Goal: Task Accomplishment & Management: Use online tool/utility

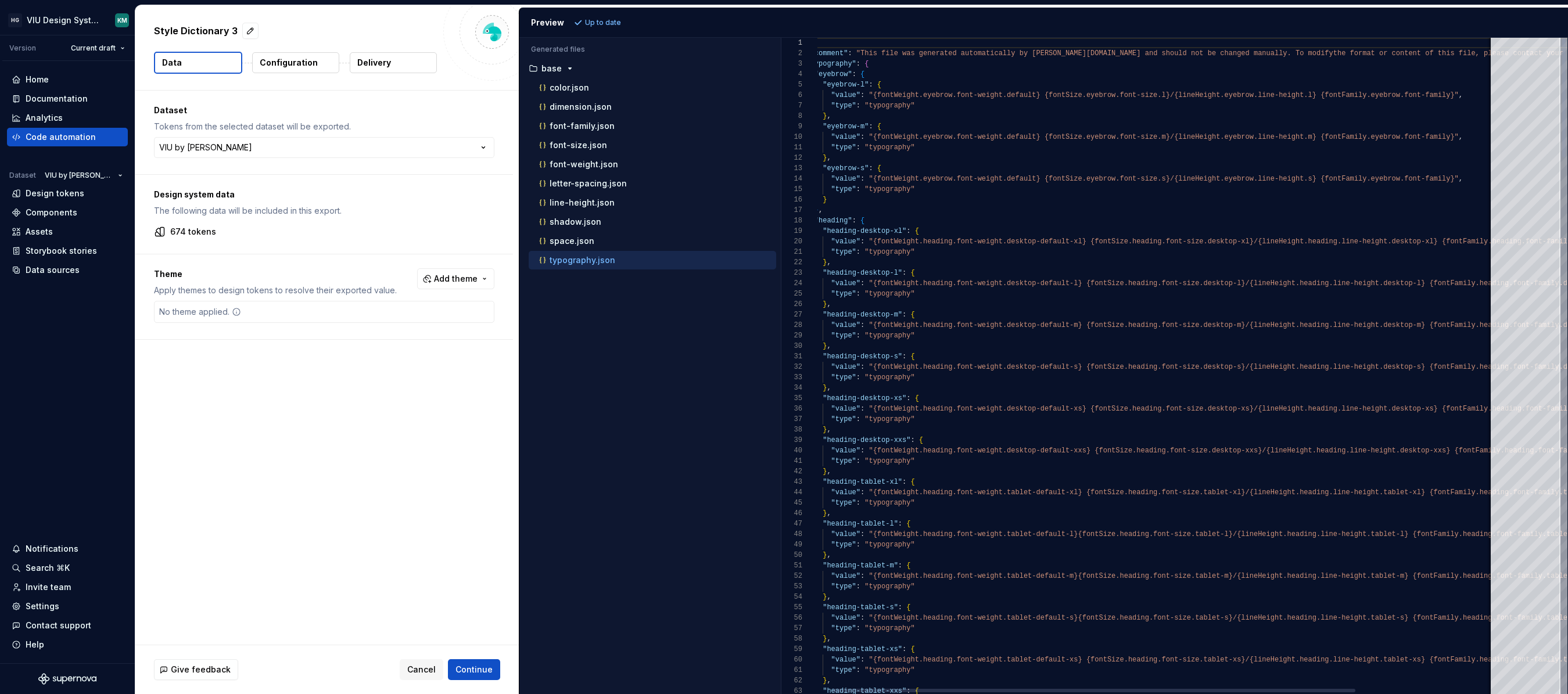
scroll to position [94, 0]
click at [46, 195] on div "Design tokens" at bounding box center [55, 193] width 58 height 12
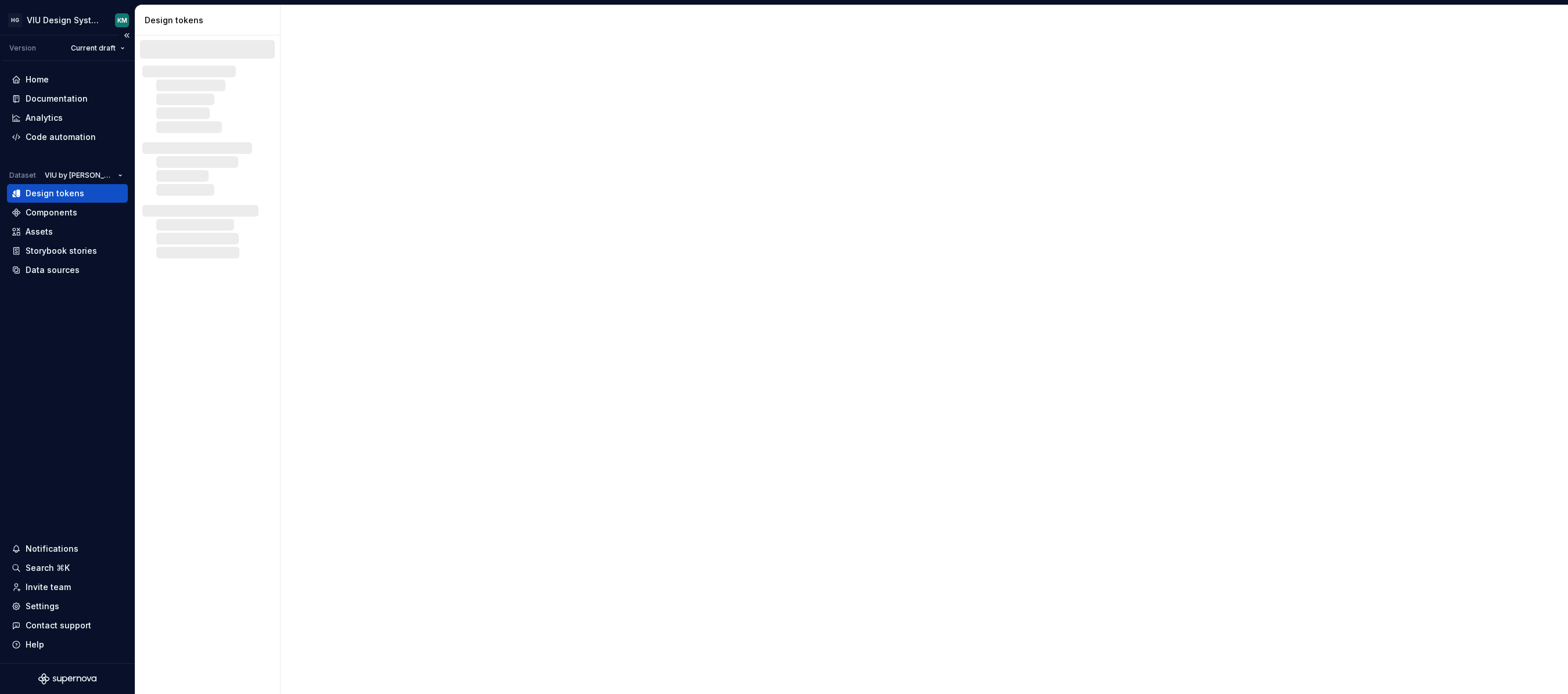
click at [46, 195] on div "Design tokens" at bounding box center [55, 193] width 58 height 12
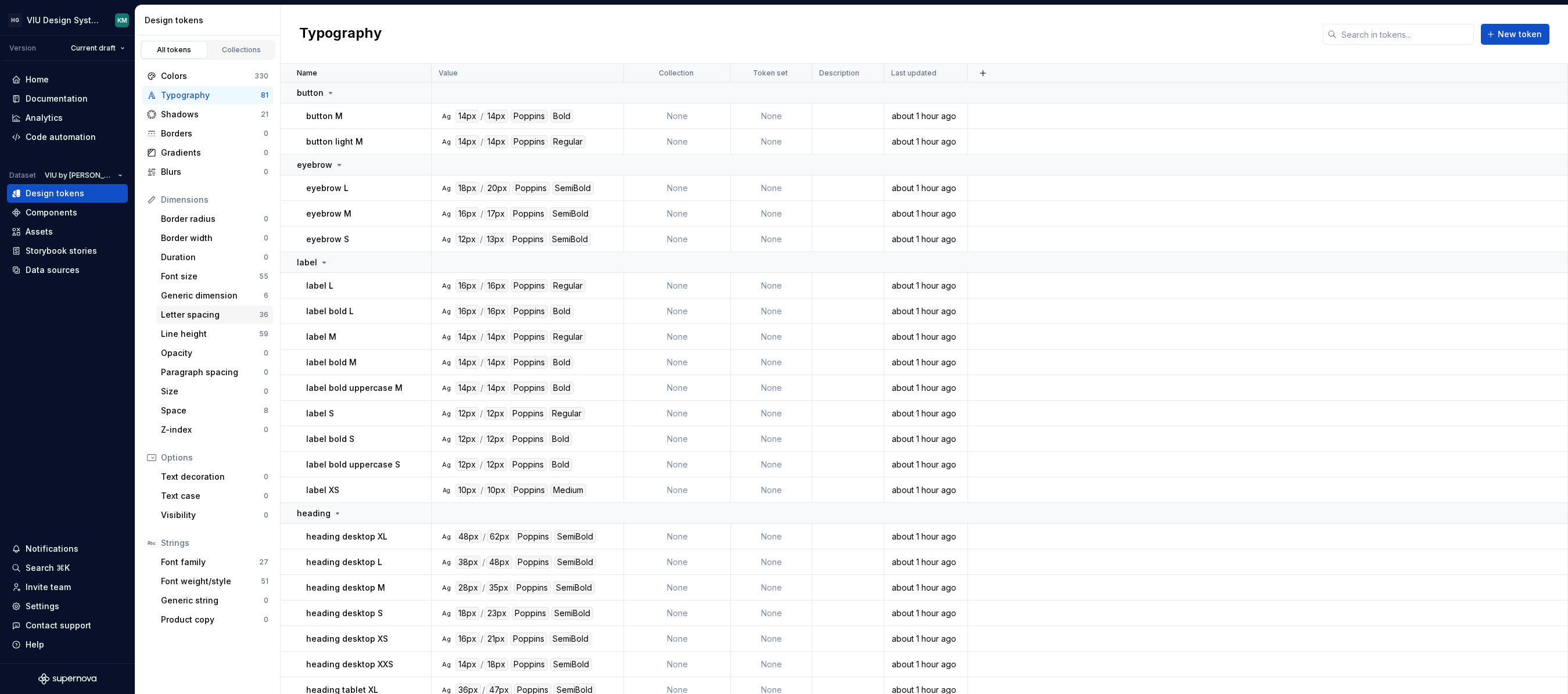
click at [209, 314] on div "Letter spacing" at bounding box center [210, 314] width 98 height 12
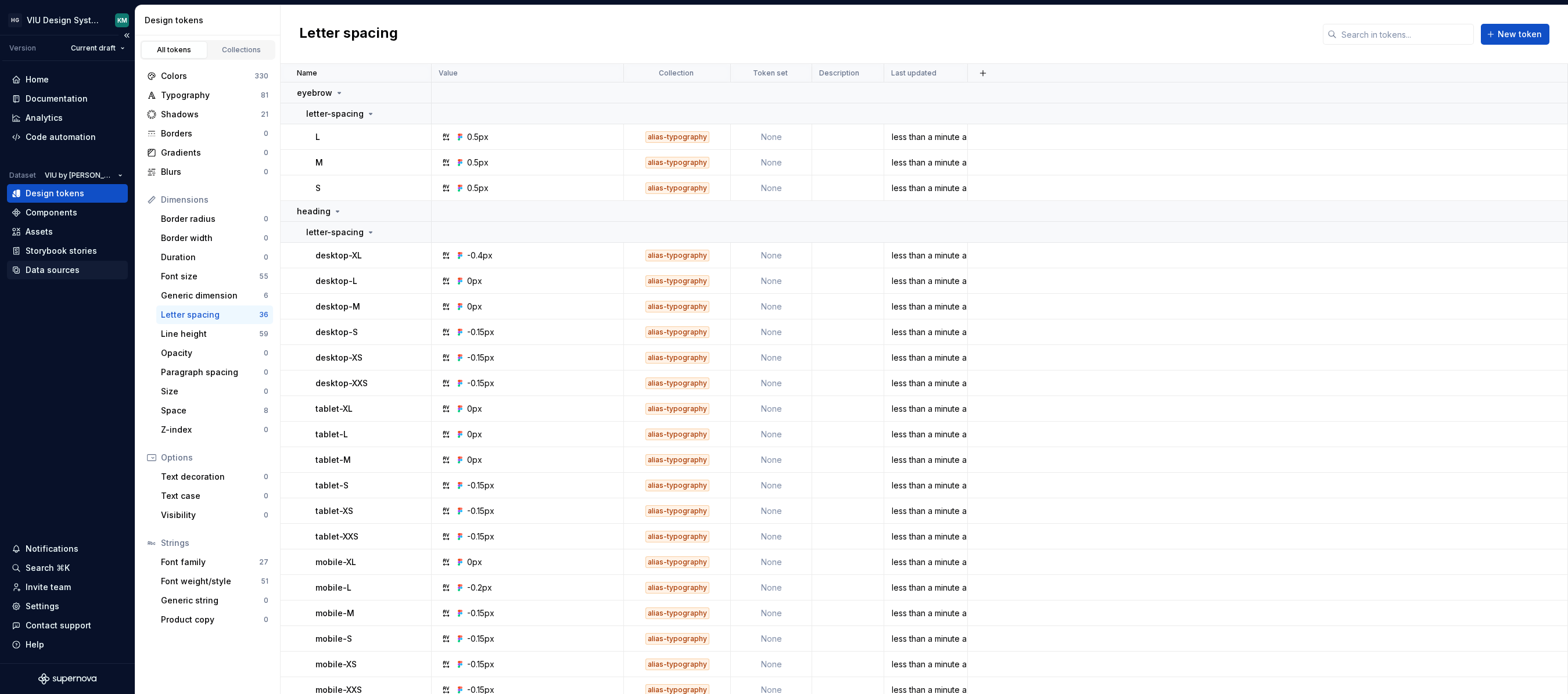
click at [78, 270] on div "Data sources" at bounding box center [67, 270] width 111 height 12
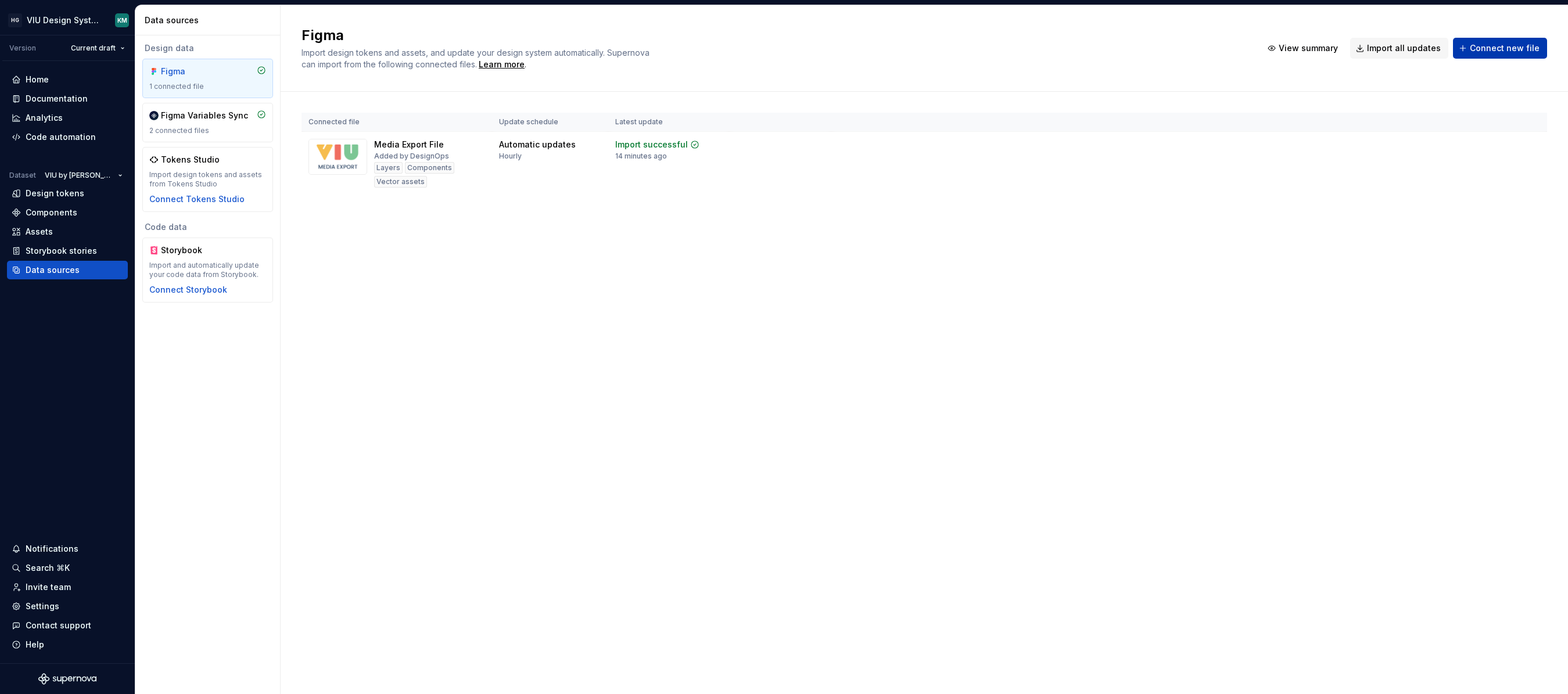
click at [1481, 50] on span "Connect new file" at bounding box center [1504, 48] width 70 height 12
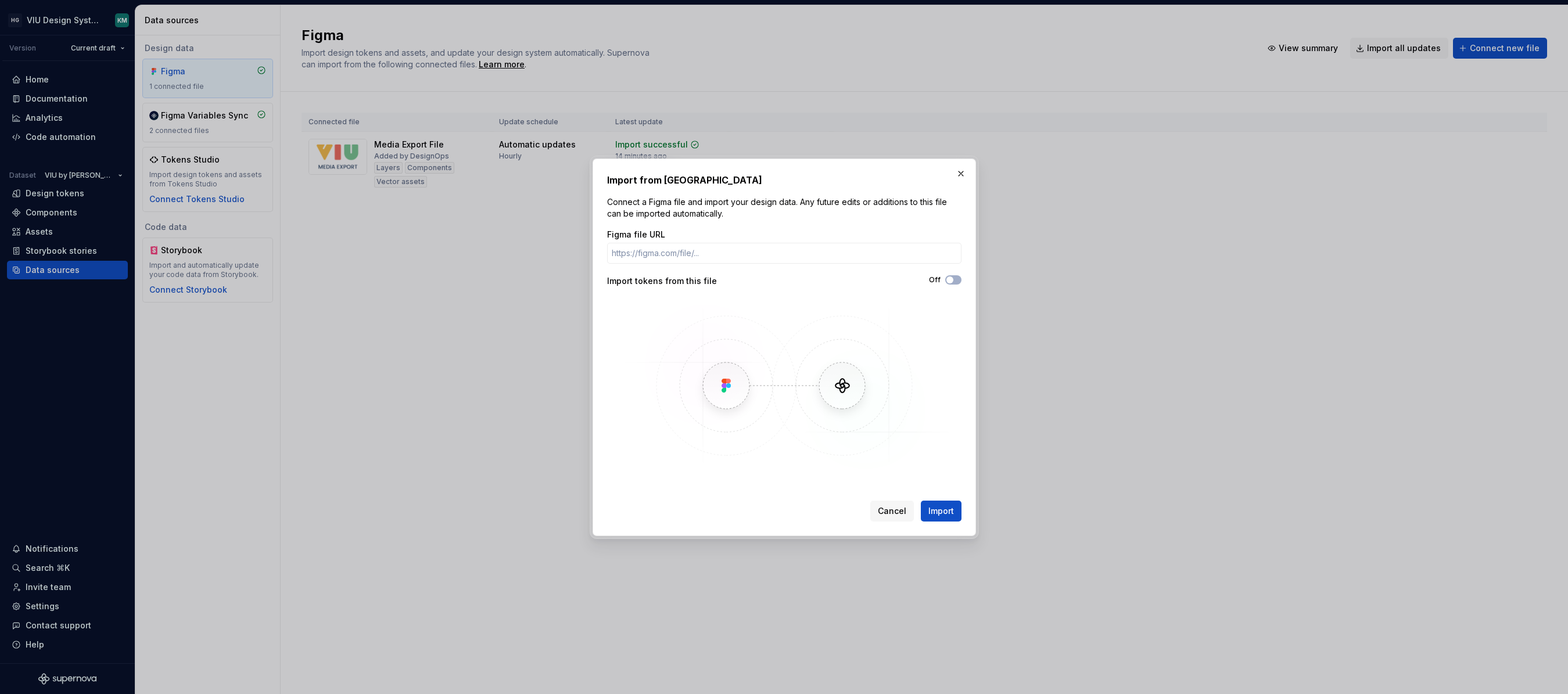
type input "[URL][DOMAIN_NAME]"
click at [934, 511] on span "Import" at bounding box center [941, 511] width 26 height 12
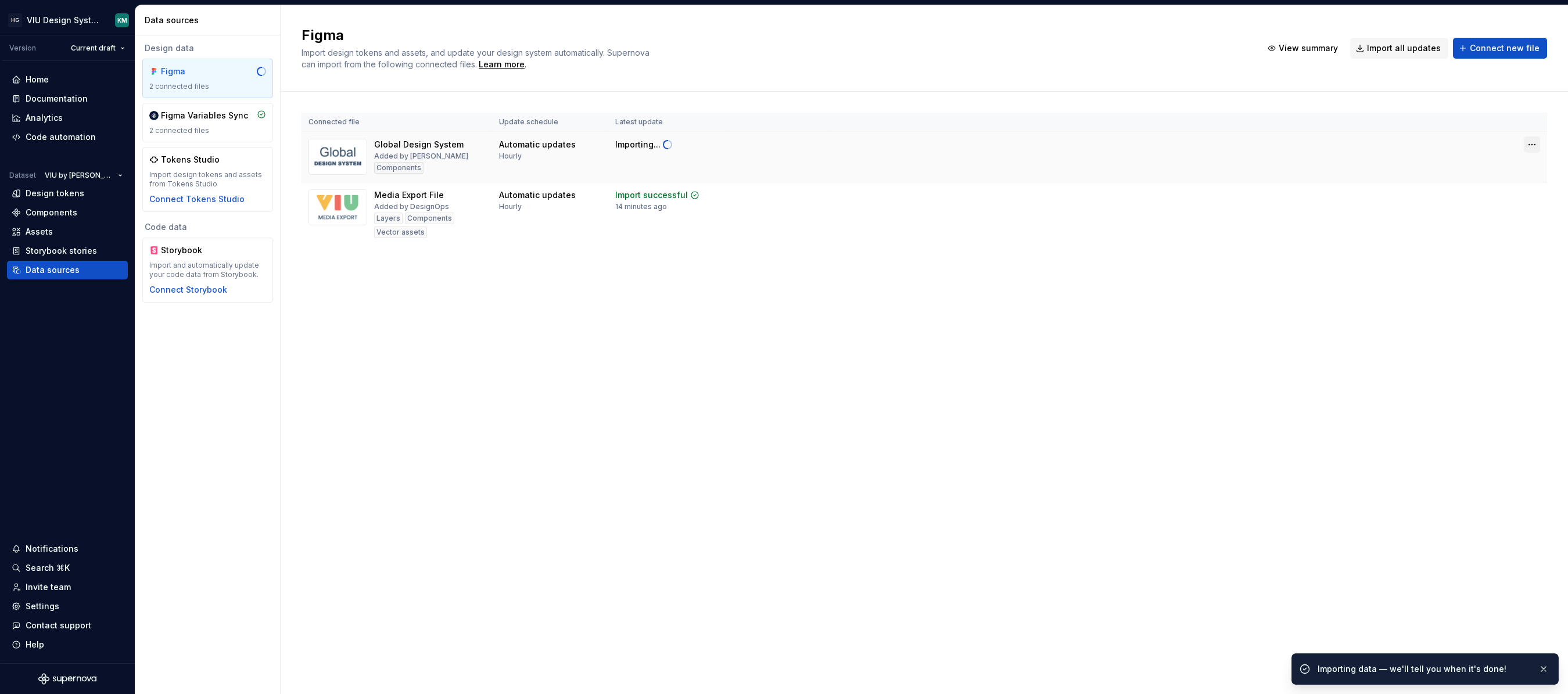
click at [1532, 140] on html "HG VIU Design System KM Version Current draft Home Documentation Analytics Code…" at bounding box center [784, 347] width 1568 height 694
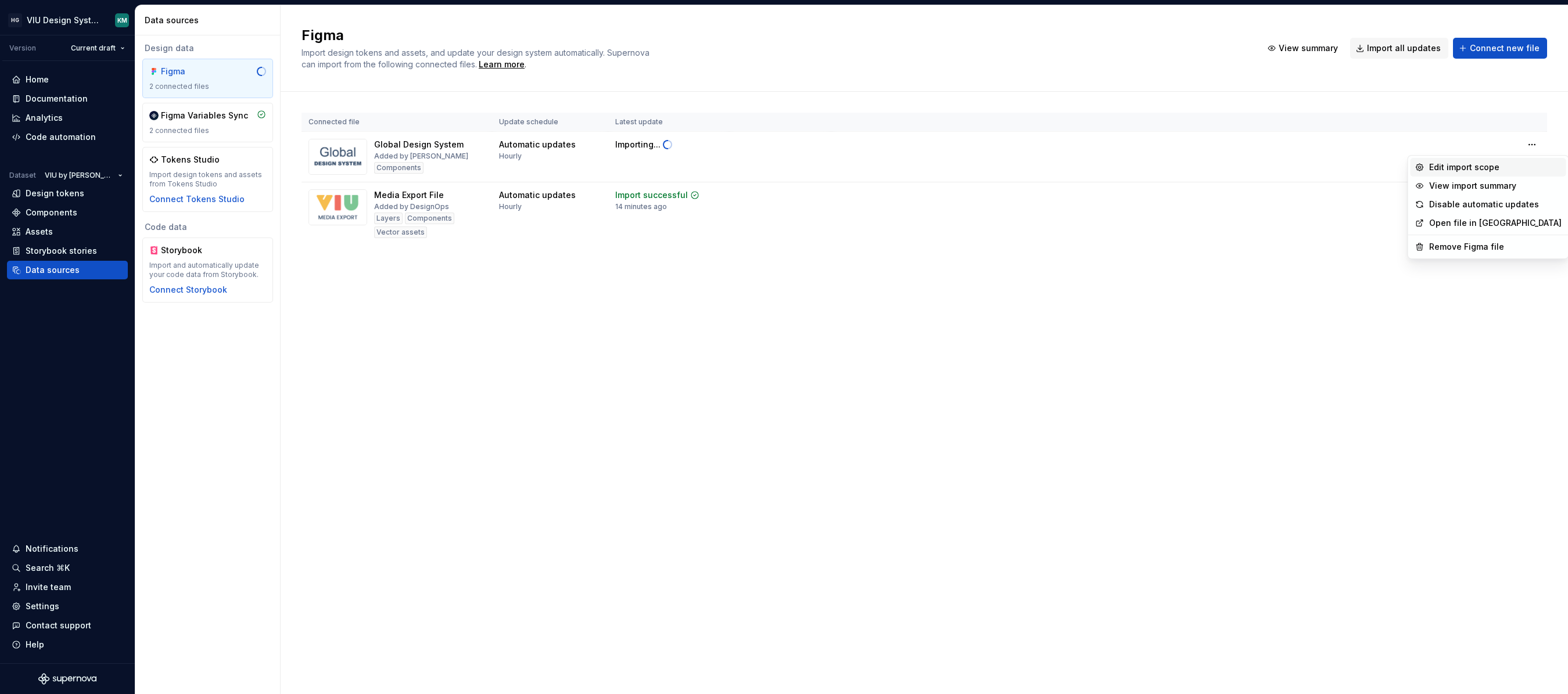
click at [1472, 170] on div "Edit import scope" at bounding box center [1495, 167] width 132 height 12
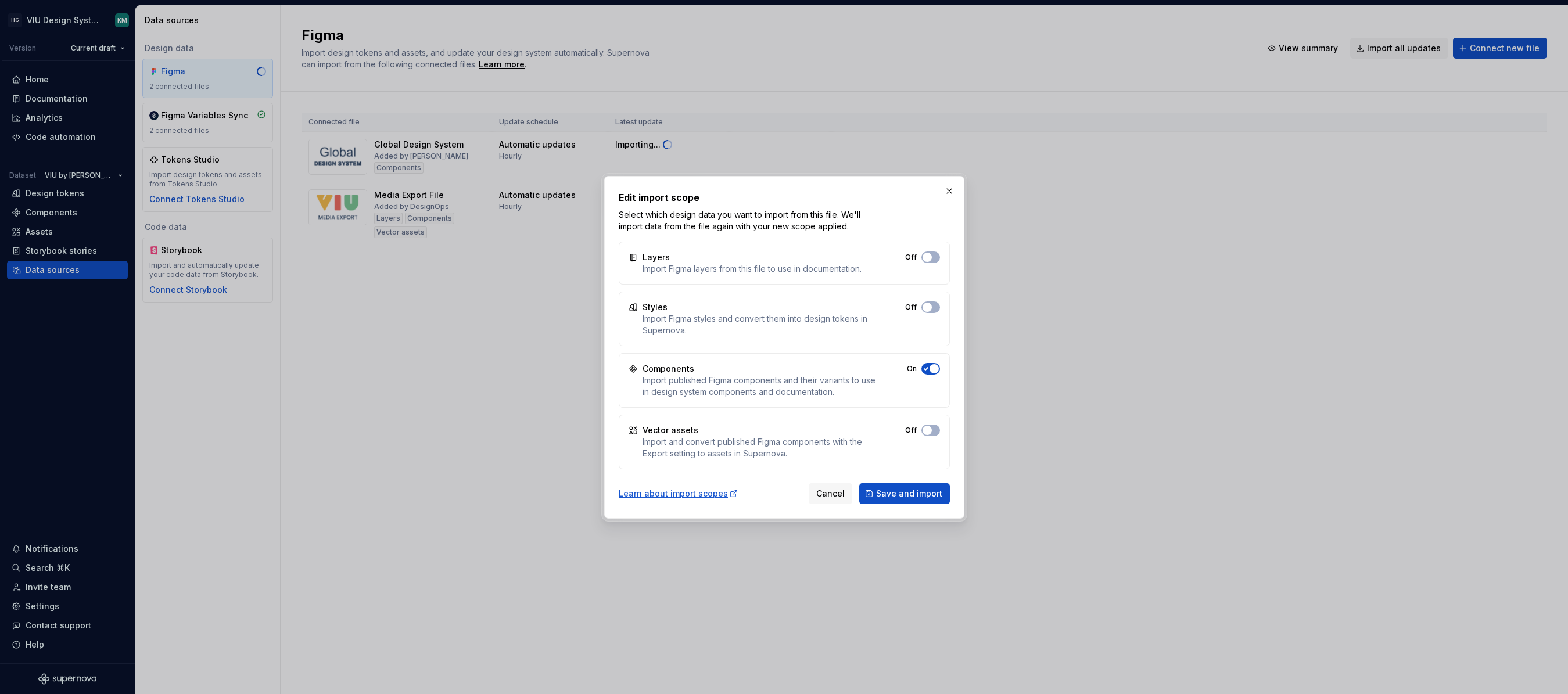
click at [926, 362] on div "Components Import published Figma components and their variants to use in desig…" at bounding box center [784, 380] width 331 height 54
click at [934, 304] on button "Off" at bounding box center [930, 307] width 18 height 12
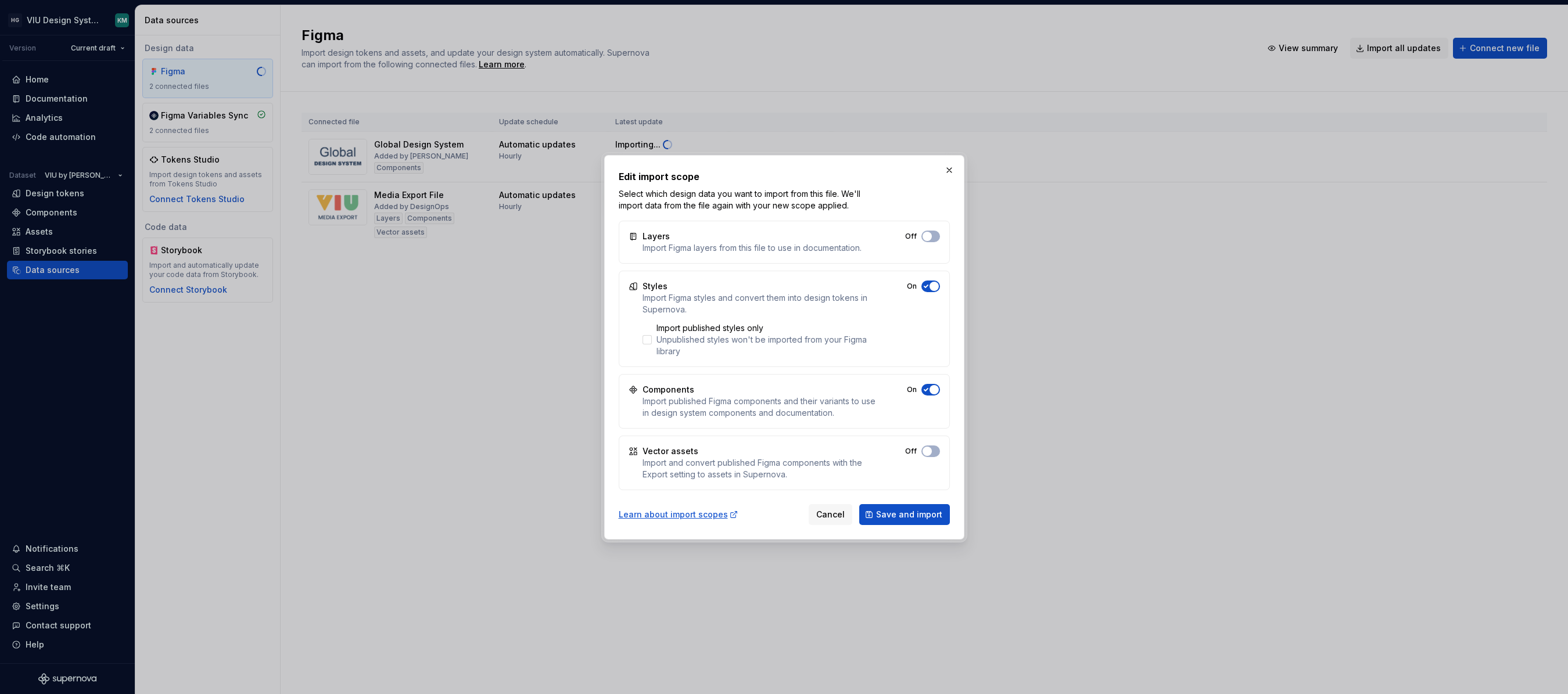
click at [930, 242] on button "Off" at bounding box center [930, 236] width 18 height 12
click at [905, 511] on span "Save and import" at bounding box center [909, 514] width 67 height 12
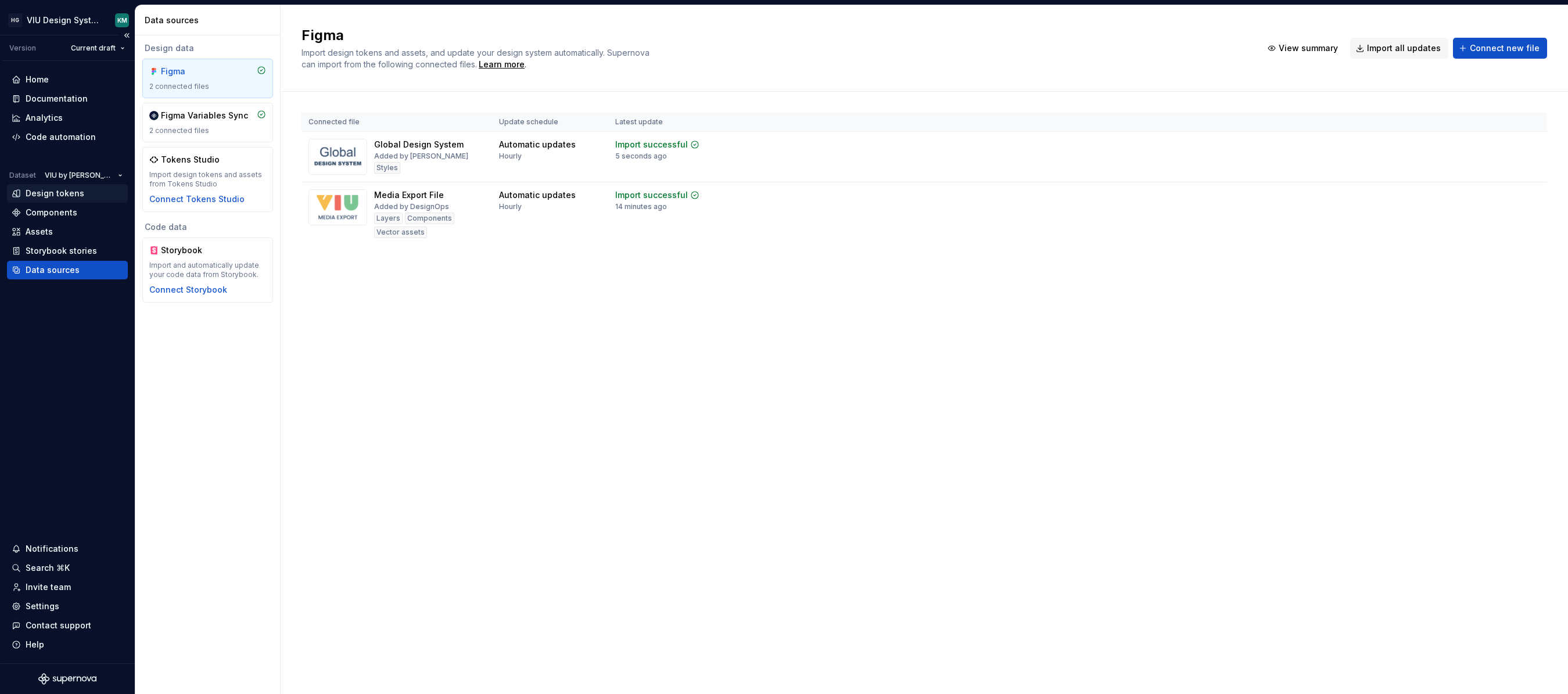
click at [60, 194] on div "Design tokens" at bounding box center [55, 193] width 58 height 12
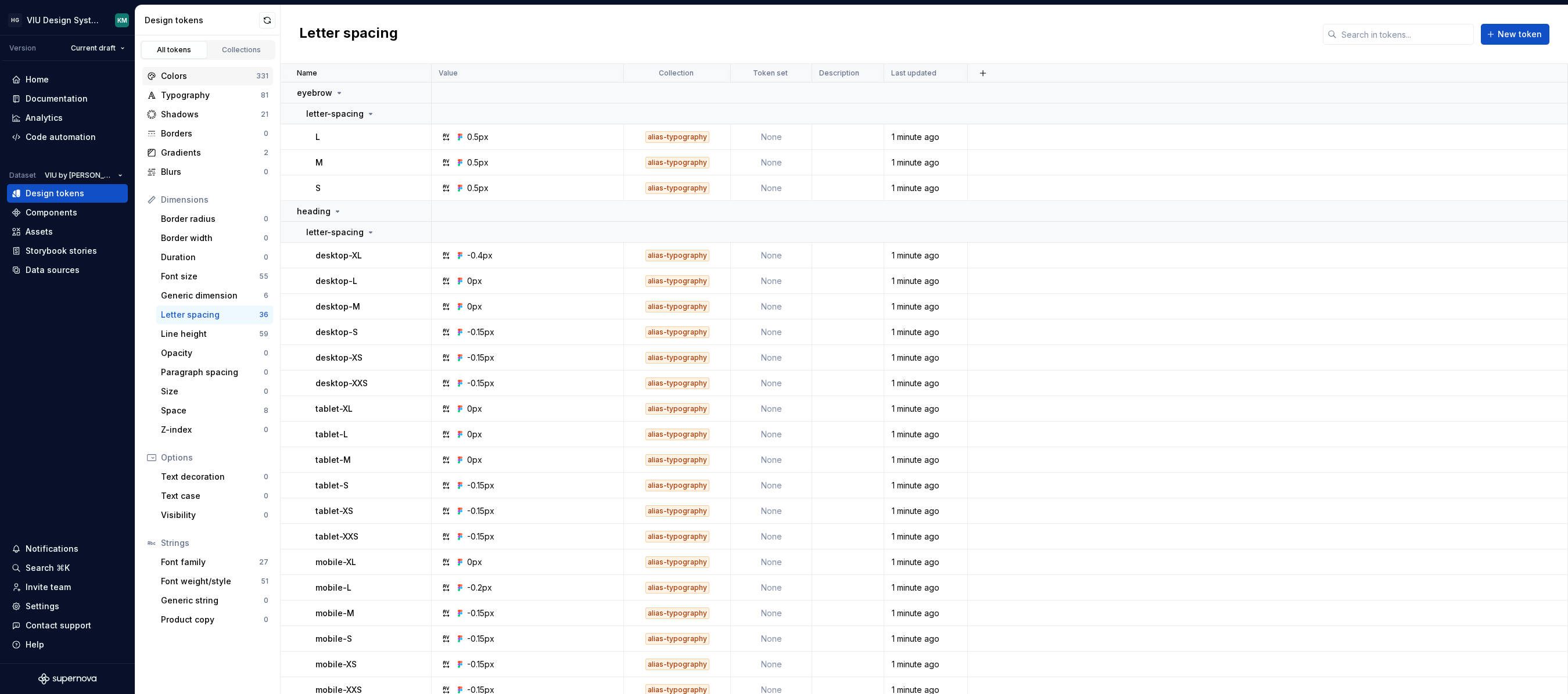
click at [208, 69] on div "Colors 331" at bounding box center [208, 75] width 130 height 18
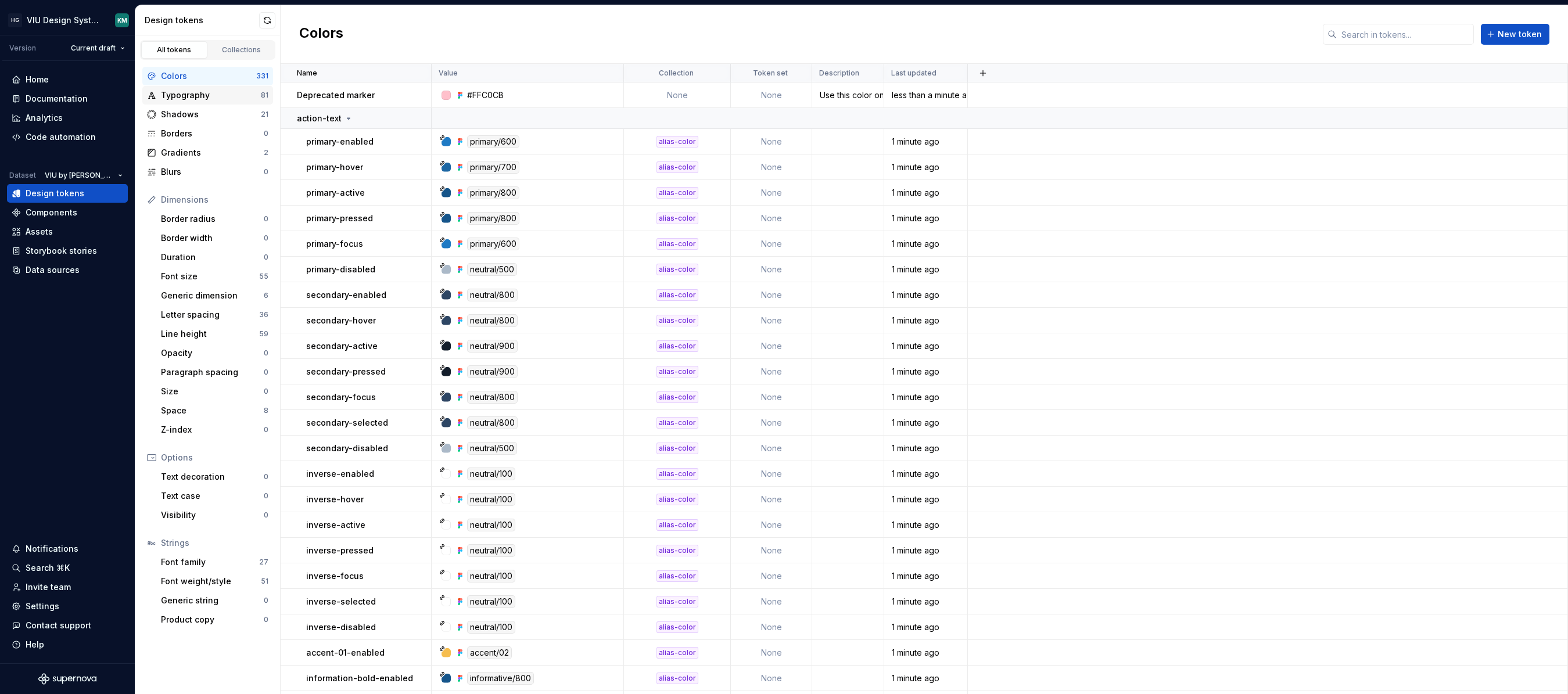
click at [203, 101] on div "Typography 81" at bounding box center [208, 95] width 130 height 18
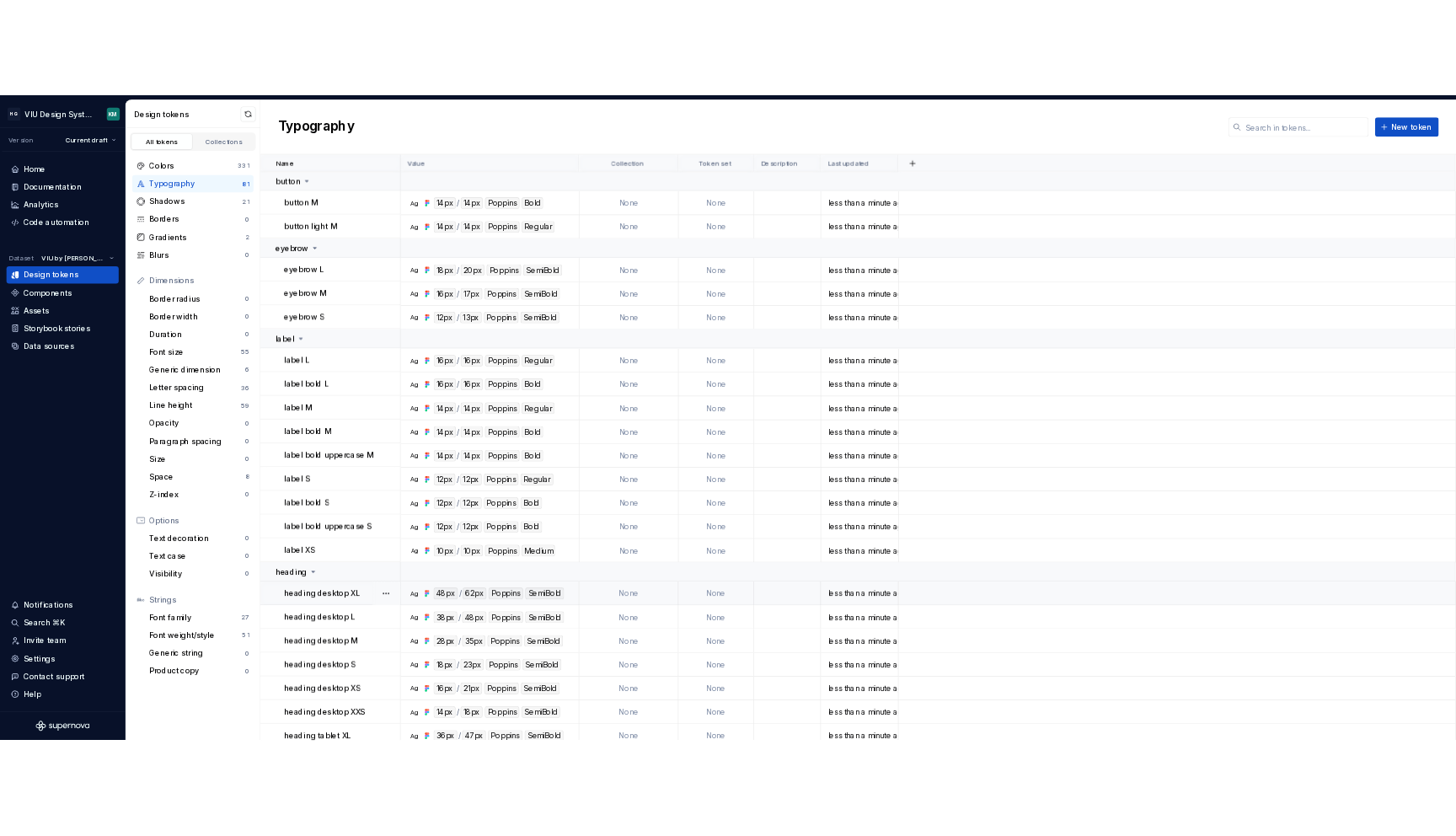
scroll to position [236, 0]
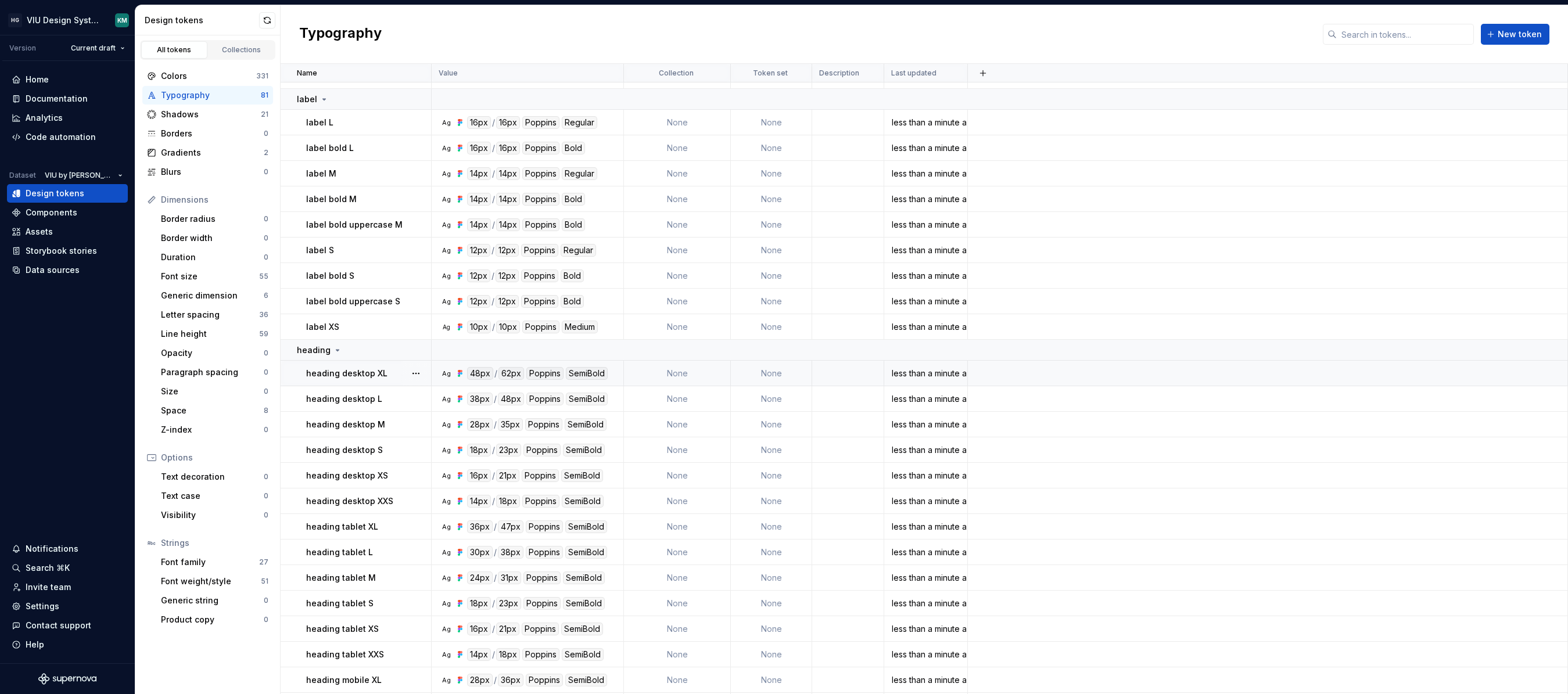
click at [400, 371] on div "heading desktop XL" at bounding box center [368, 373] width 124 height 12
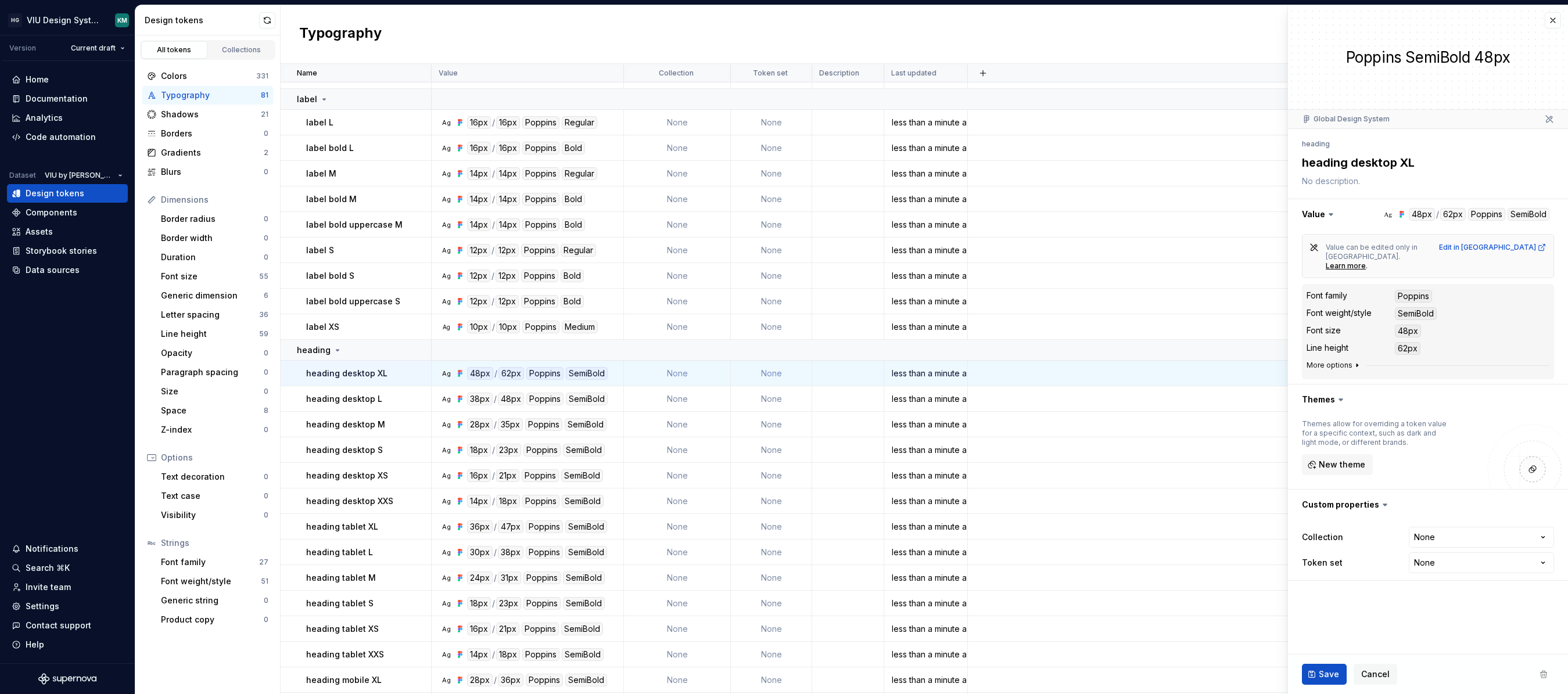
click at [1331, 361] on button "More options" at bounding box center [1334, 365] width 55 height 10
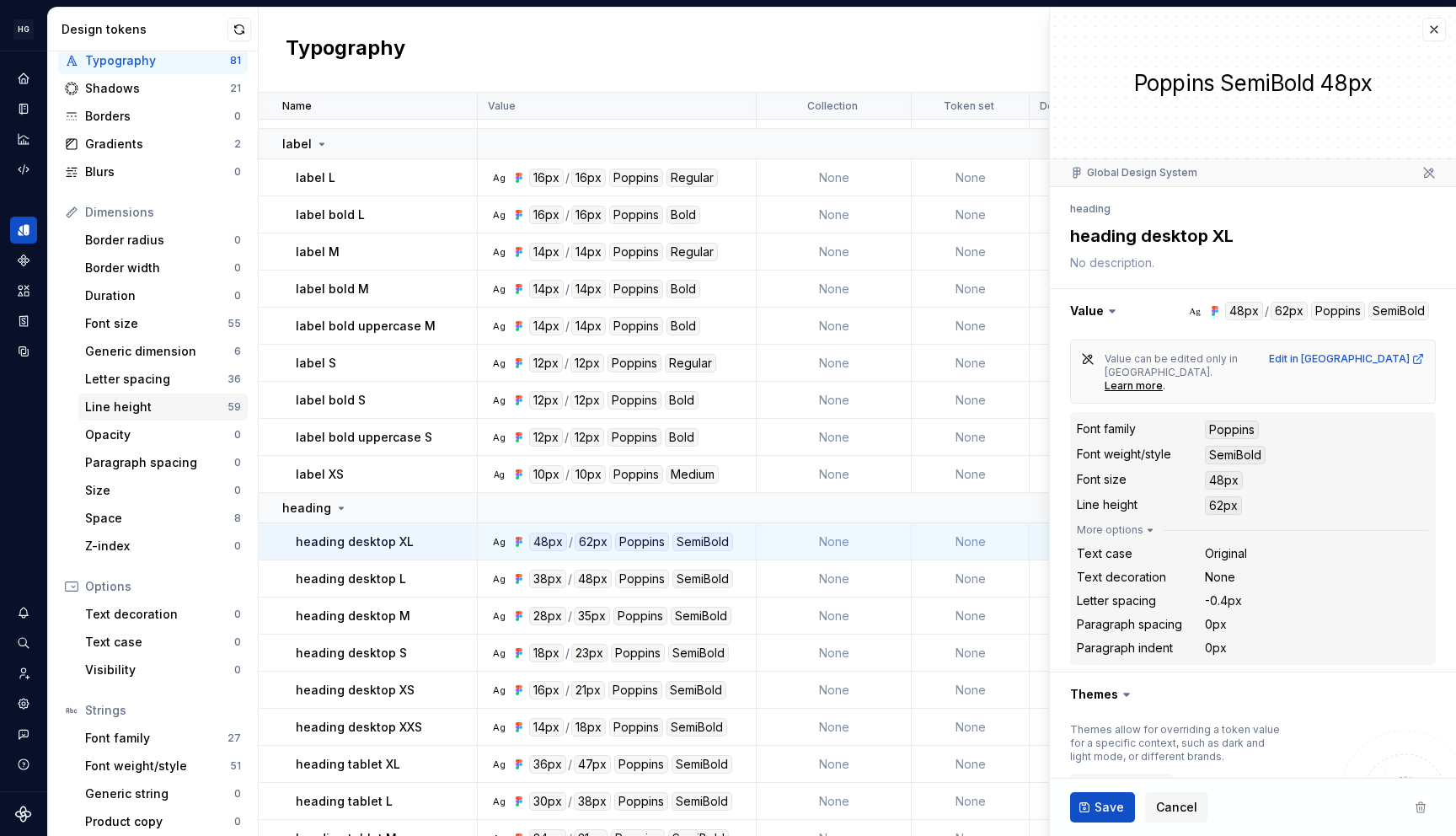
scroll to position [81, 0]
click at [146, 345] on div "Generic dimension" at bounding box center [159, 348] width 149 height 17
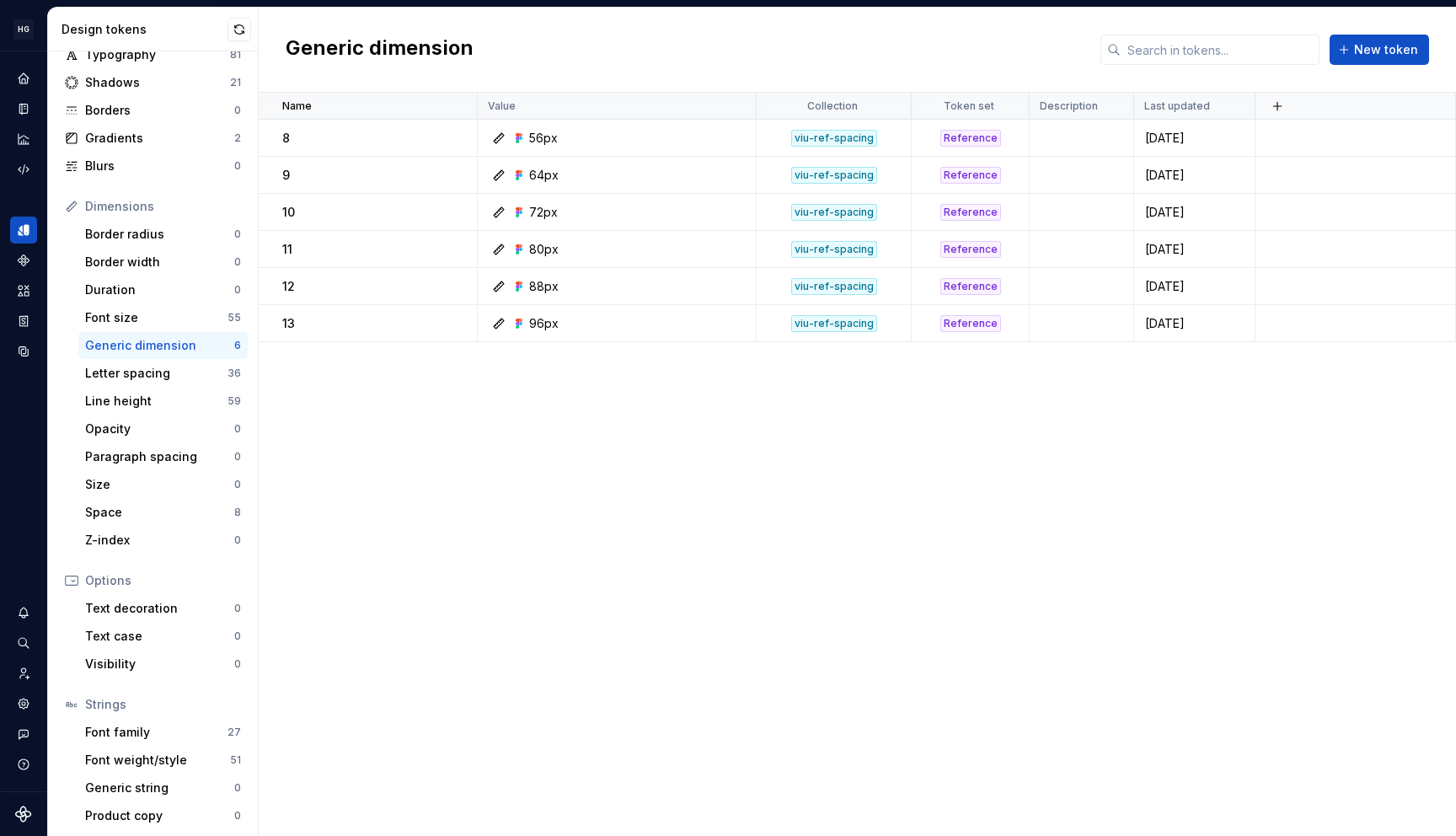
scroll to position [87, 0]
click at [147, 748] on div "Font weight/style" at bounding box center [157, 756] width 145 height 17
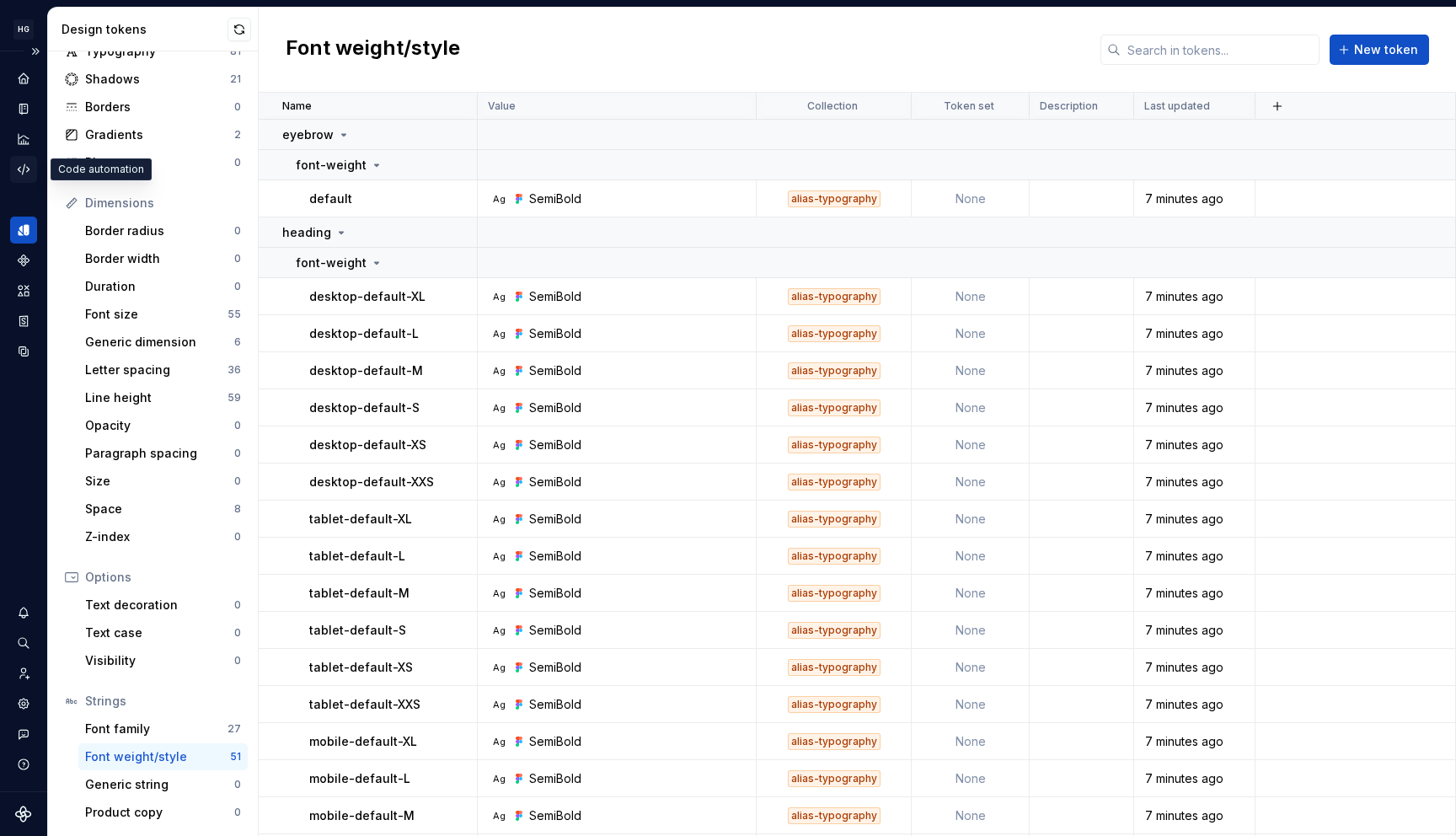
click at [24, 171] on icon "Code automation" at bounding box center [23, 168] width 15 height 15
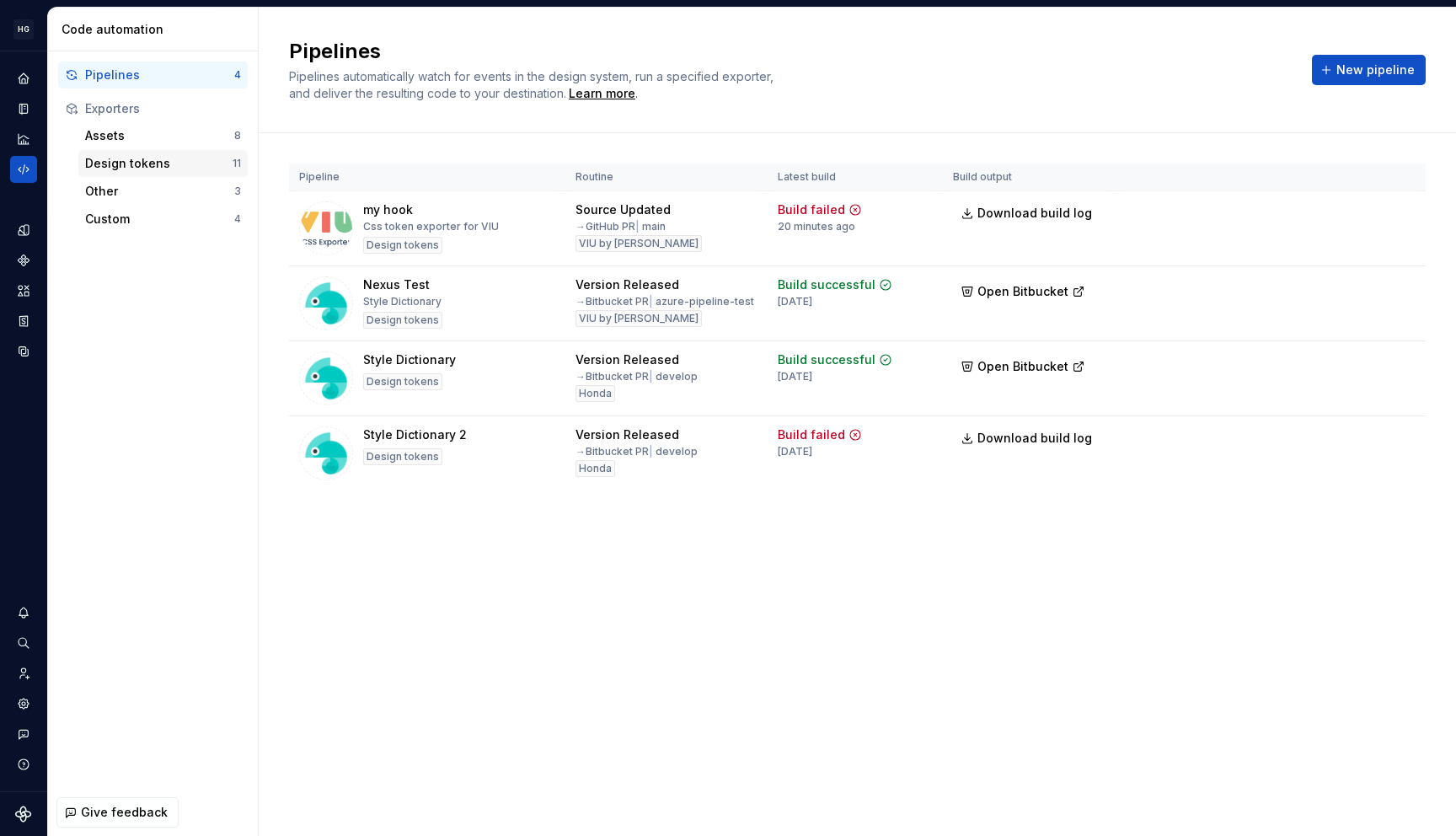
click at [155, 166] on div "Design tokens" at bounding box center [159, 162] width 148 height 17
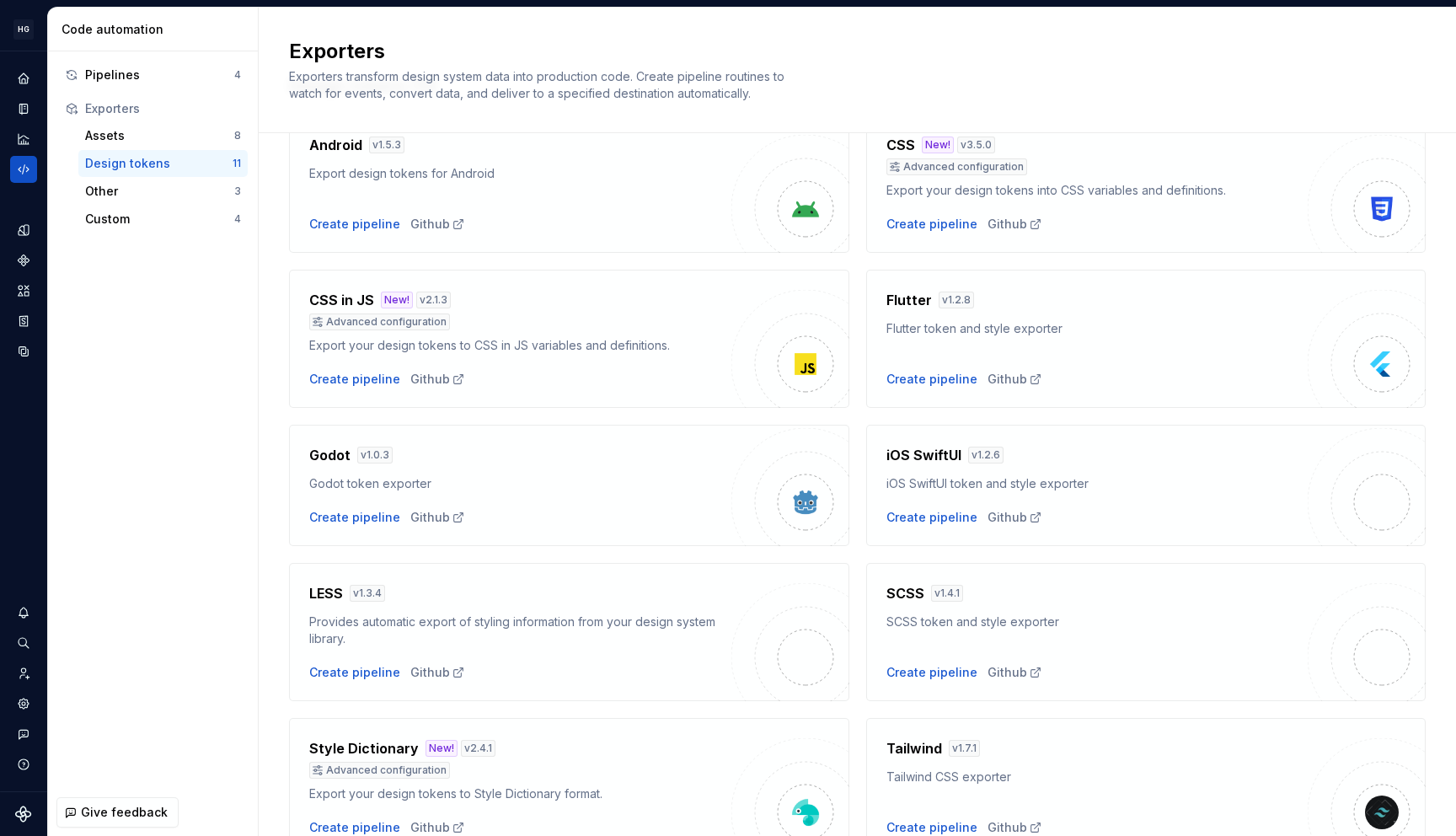
scroll to position [313, 0]
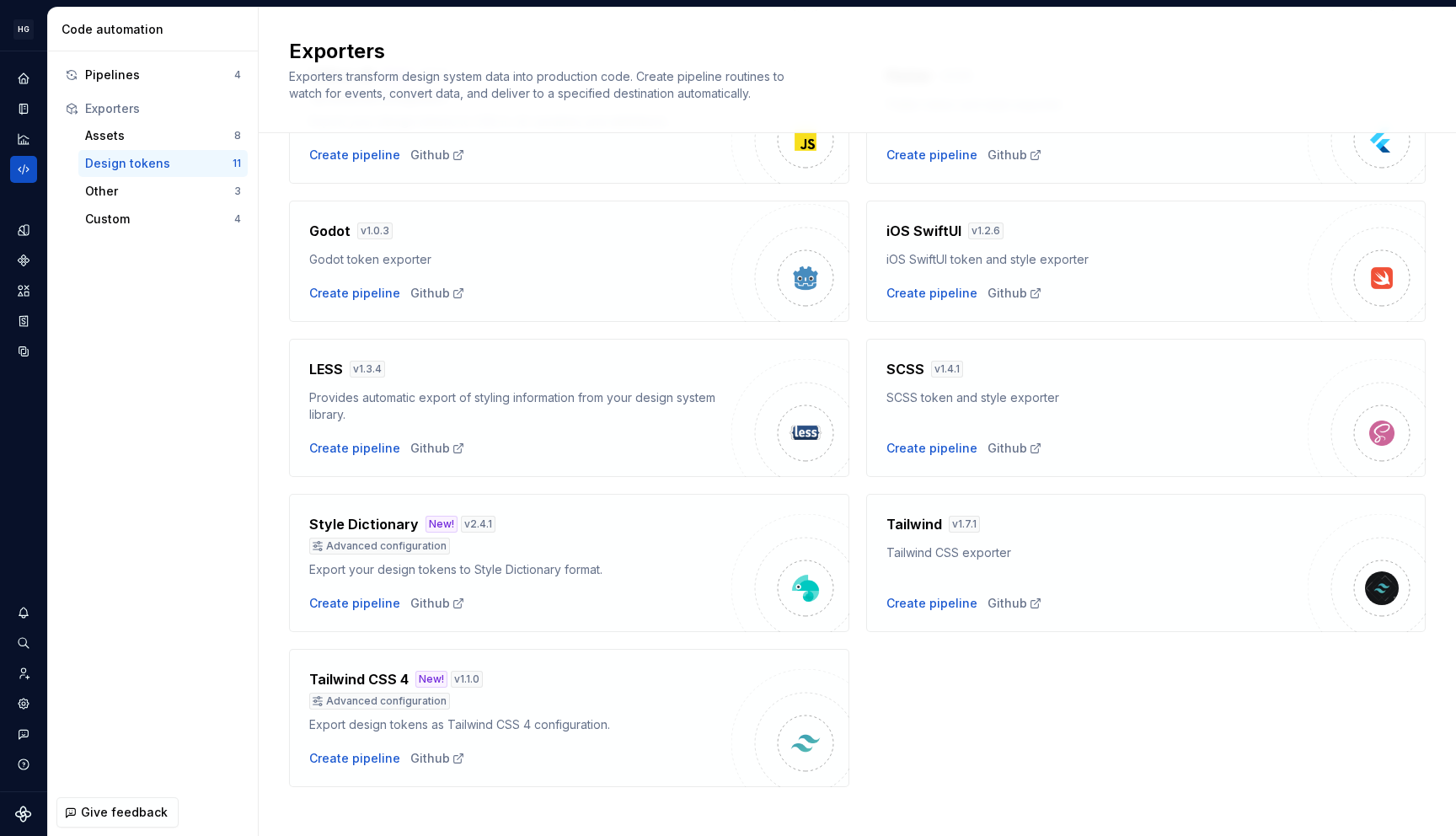
drag, startPoint x: 612, startPoint y: 597, endPoint x: 586, endPoint y: 590, distance: 26.9
click at [611, 597] on div "Create pipeline Github" at bounding box center [520, 603] width 423 height 17
click at [324, 604] on div "Create pipeline" at bounding box center [355, 603] width 91 height 17
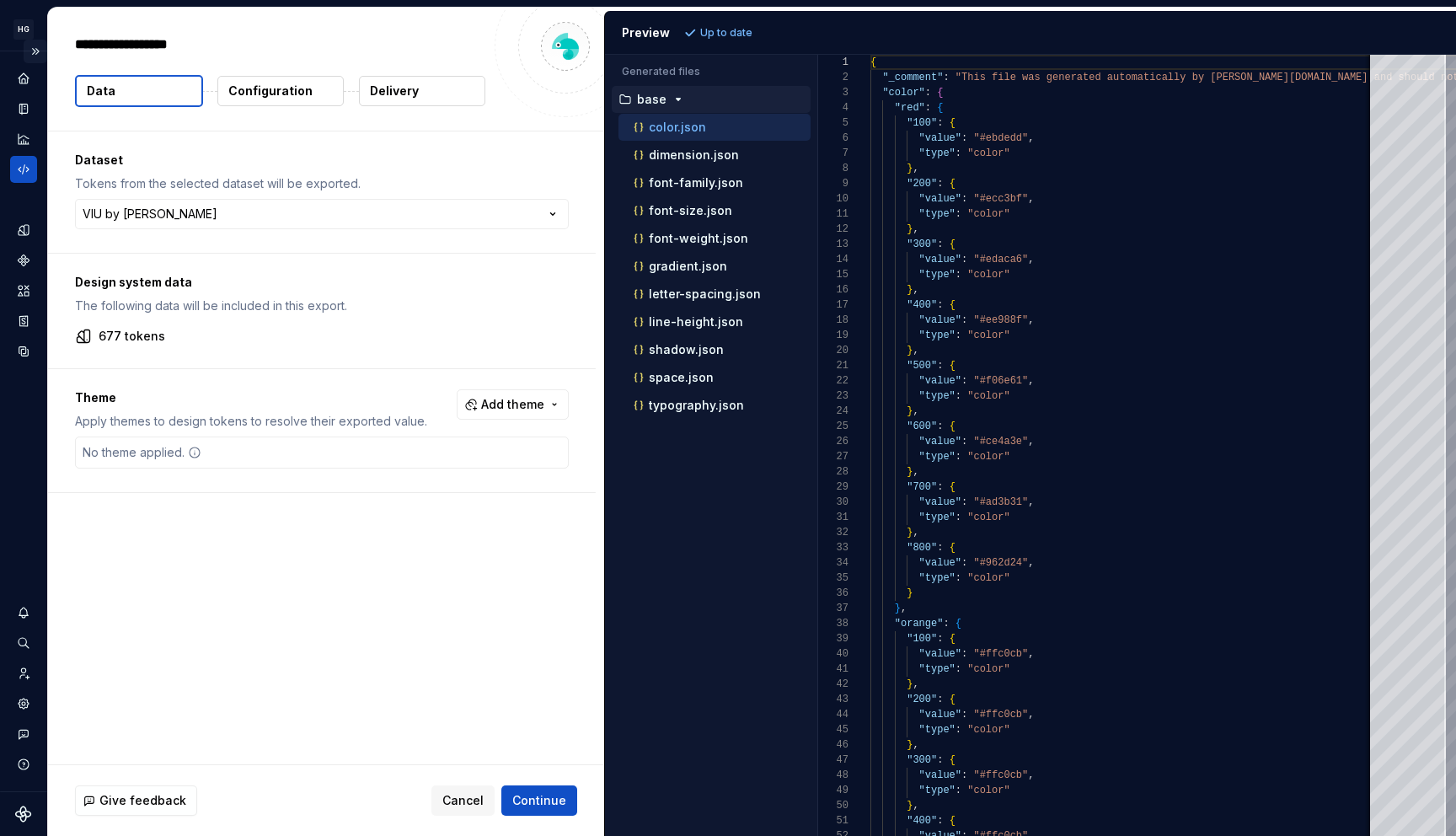
click at [40, 50] on button "Expand sidebar" at bounding box center [35, 51] width 24 height 24
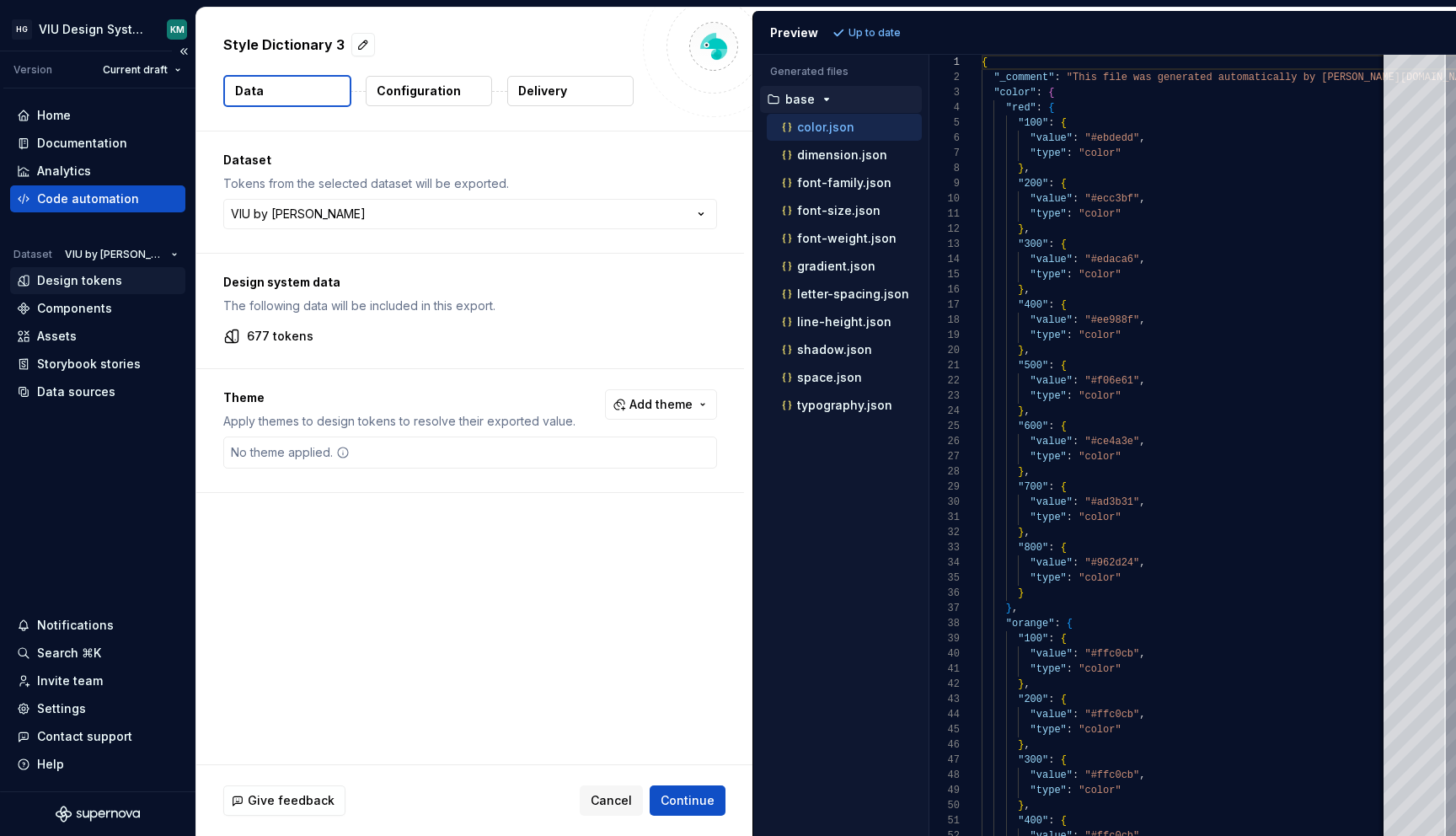
click at [101, 283] on div "Design tokens" at bounding box center [80, 280] width 85 height 17
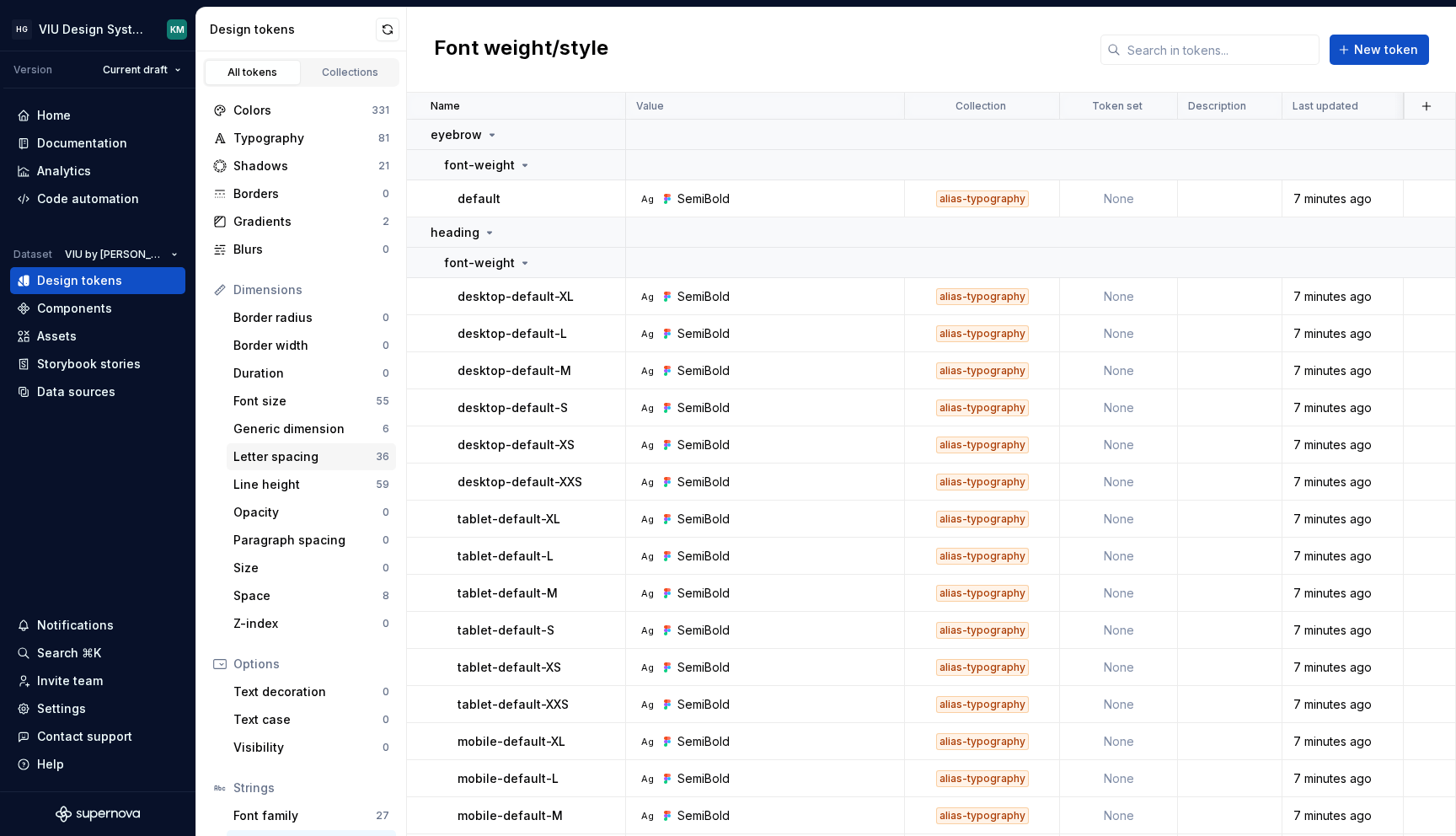
click at [260, 459] on div "Letter spacing" at bounding box center [304, 456] width 143 height 17
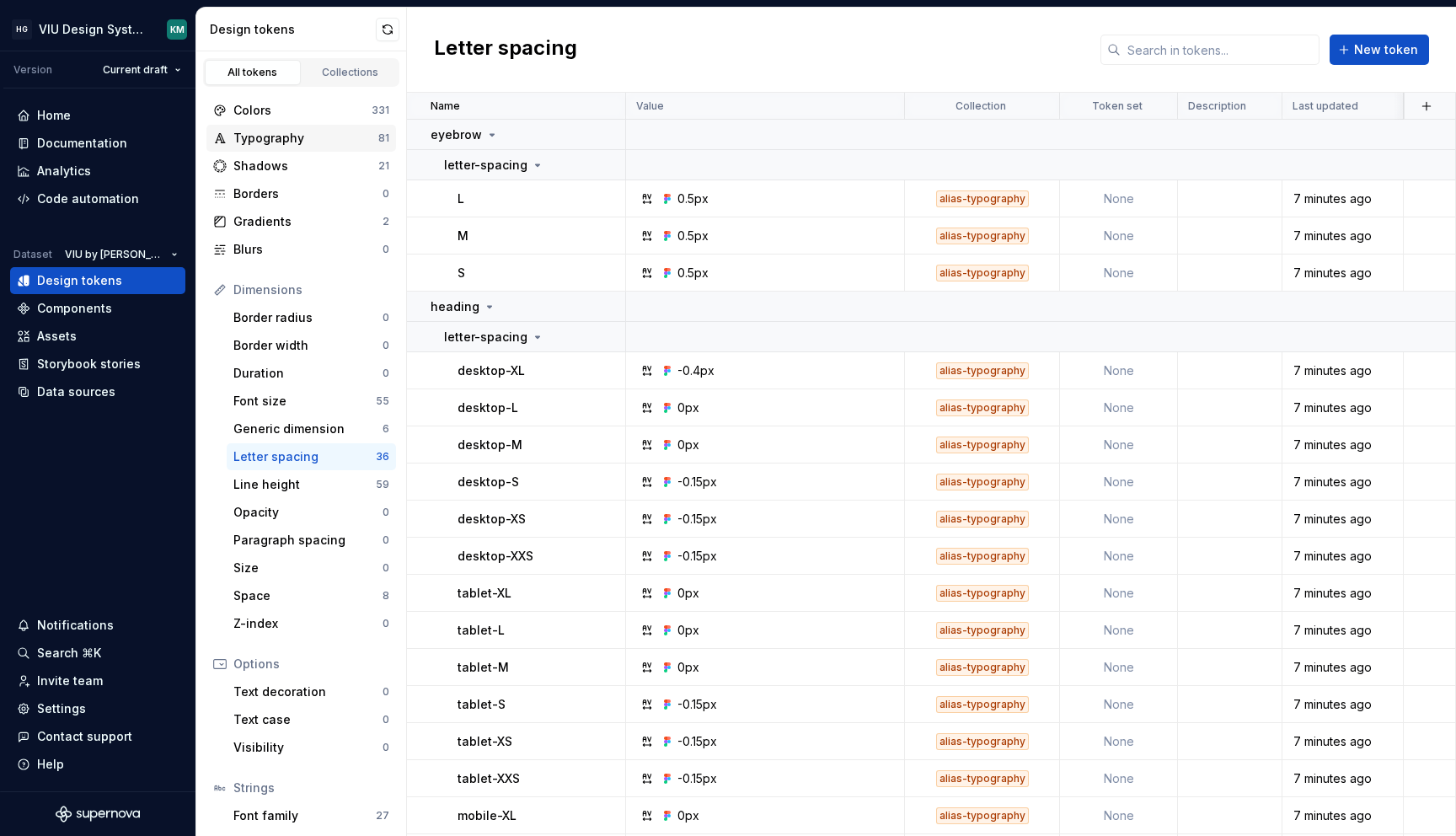
click at [245, 139] on div "Typography" at bounding box center [305, 138] width 145 height 17
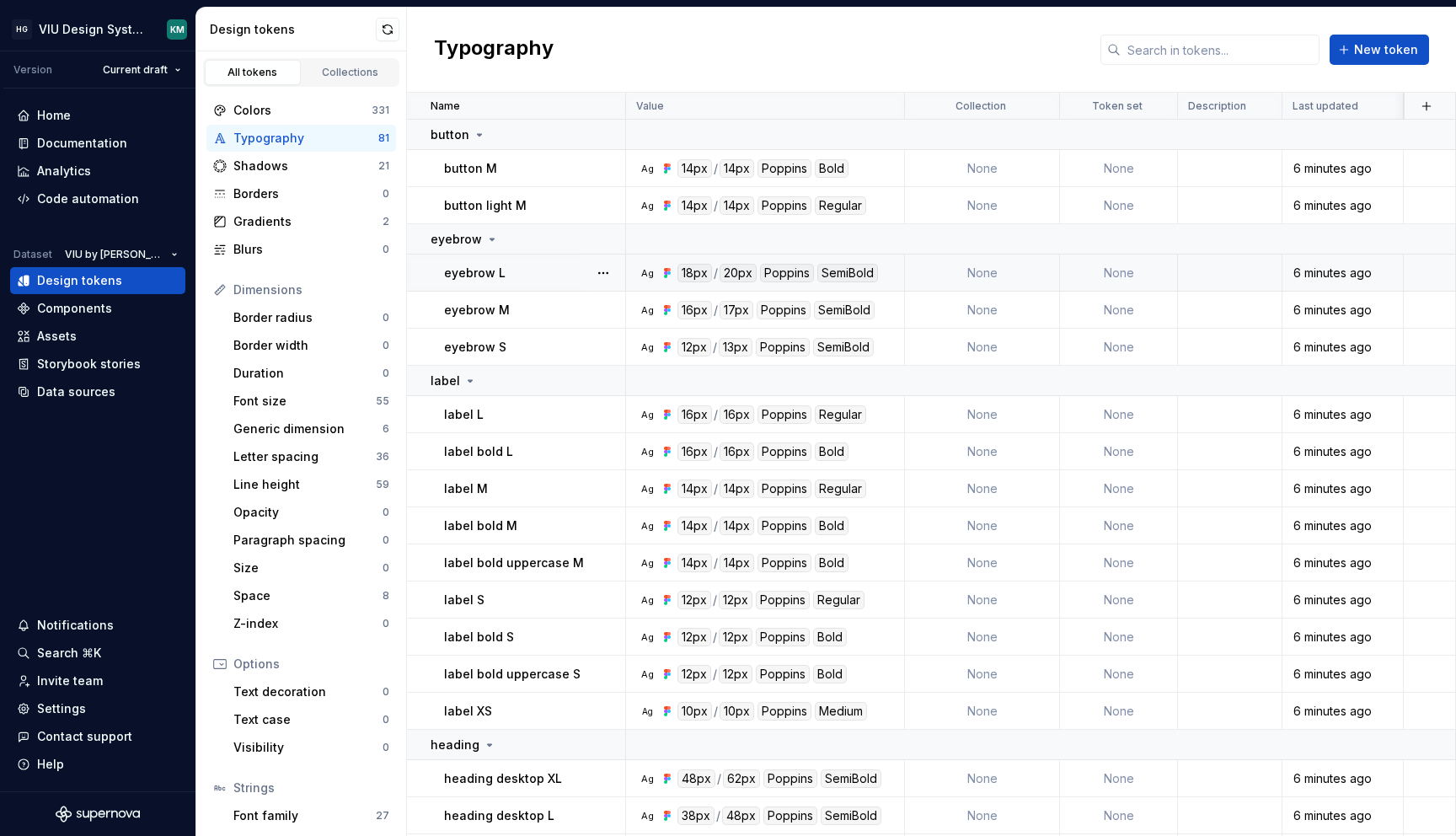
click at [536, 278] on div "eyebrow L" at bounding box center [534, 273] width 180 height 17
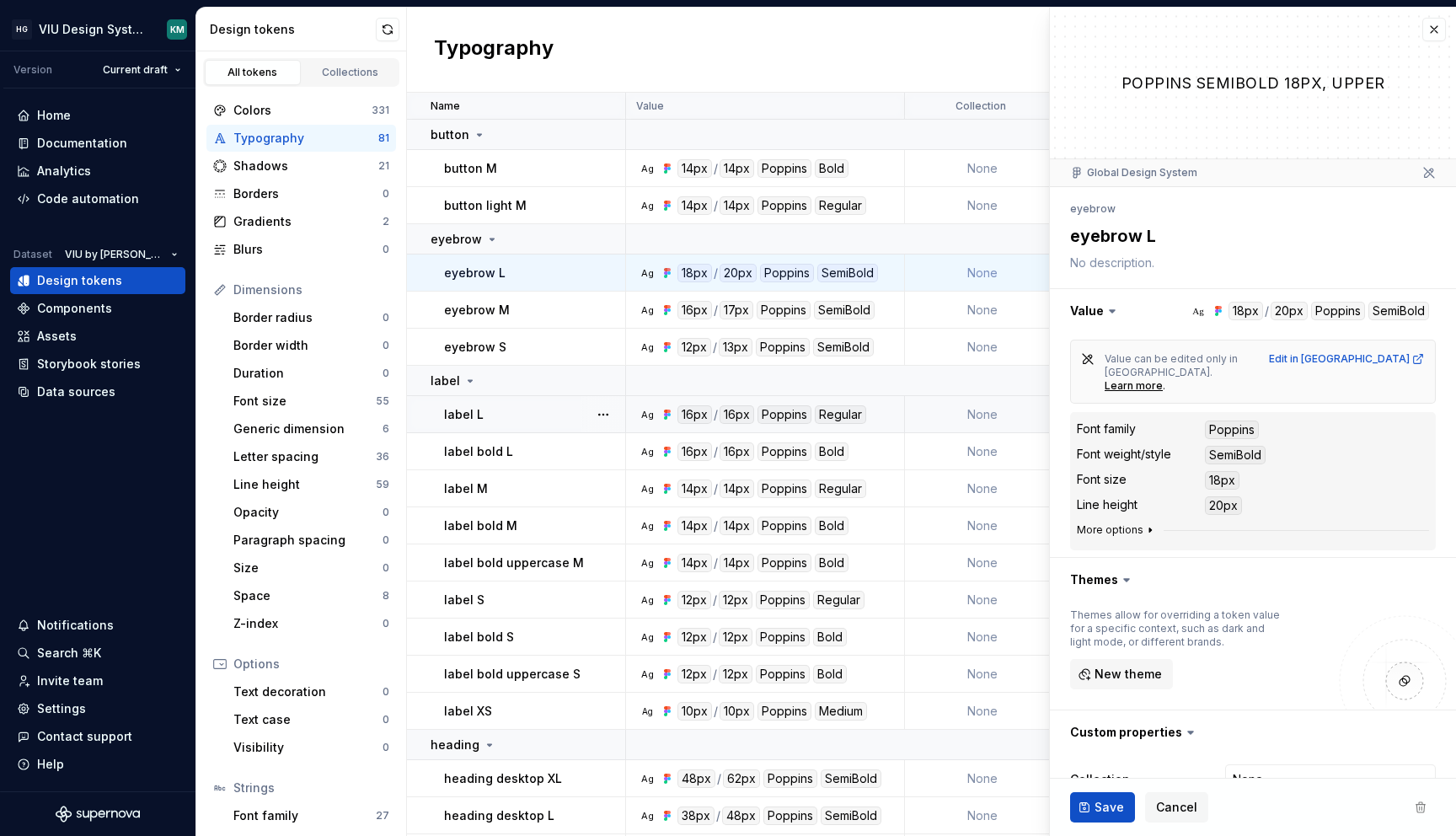
click at [1152, 523] on icon "button" at bounding box center [1151, 530] width 14 height 14
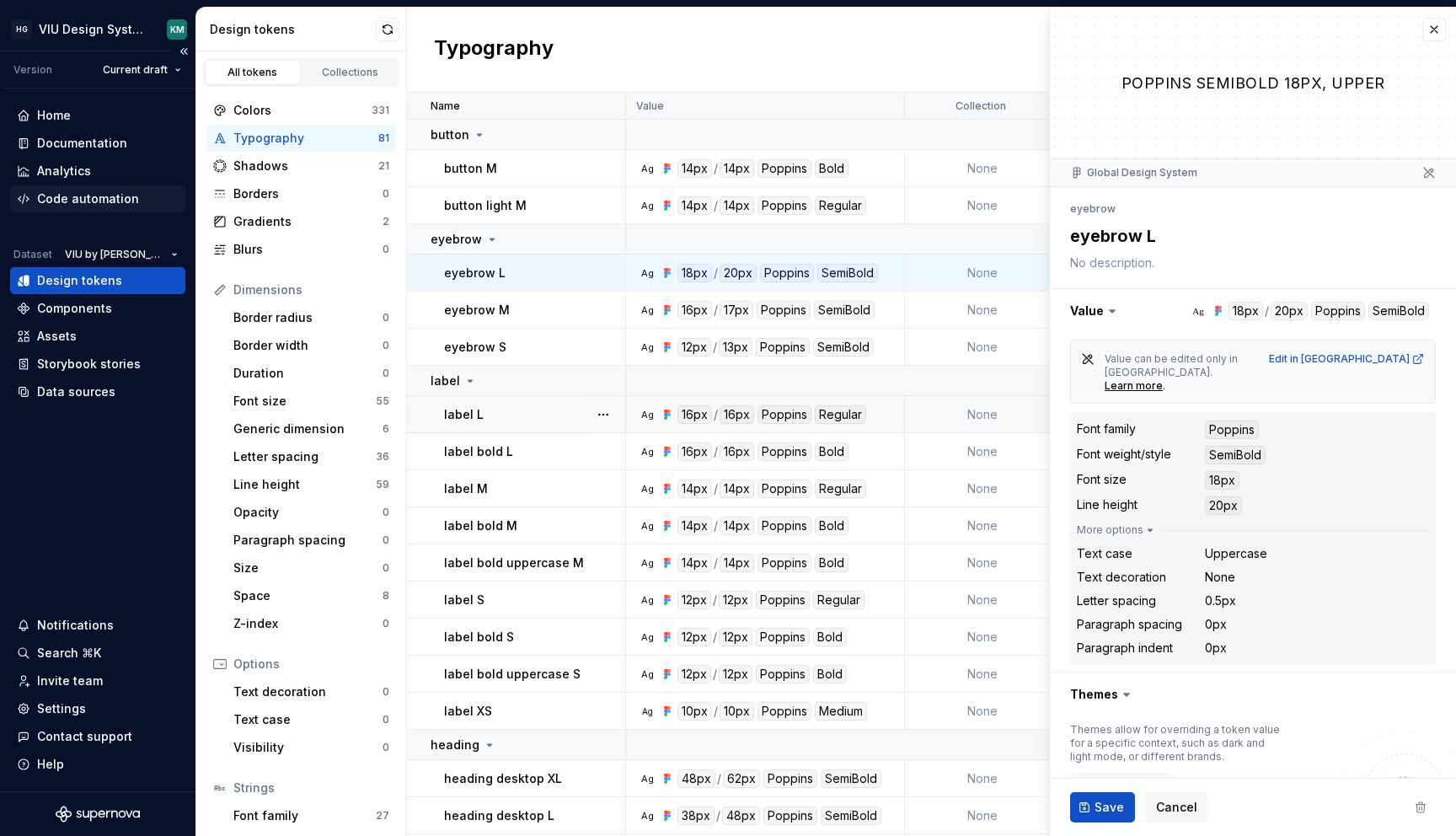
click at [43, 206] on div "Code automation" at bounding box center [88, 198] width 101 height 17
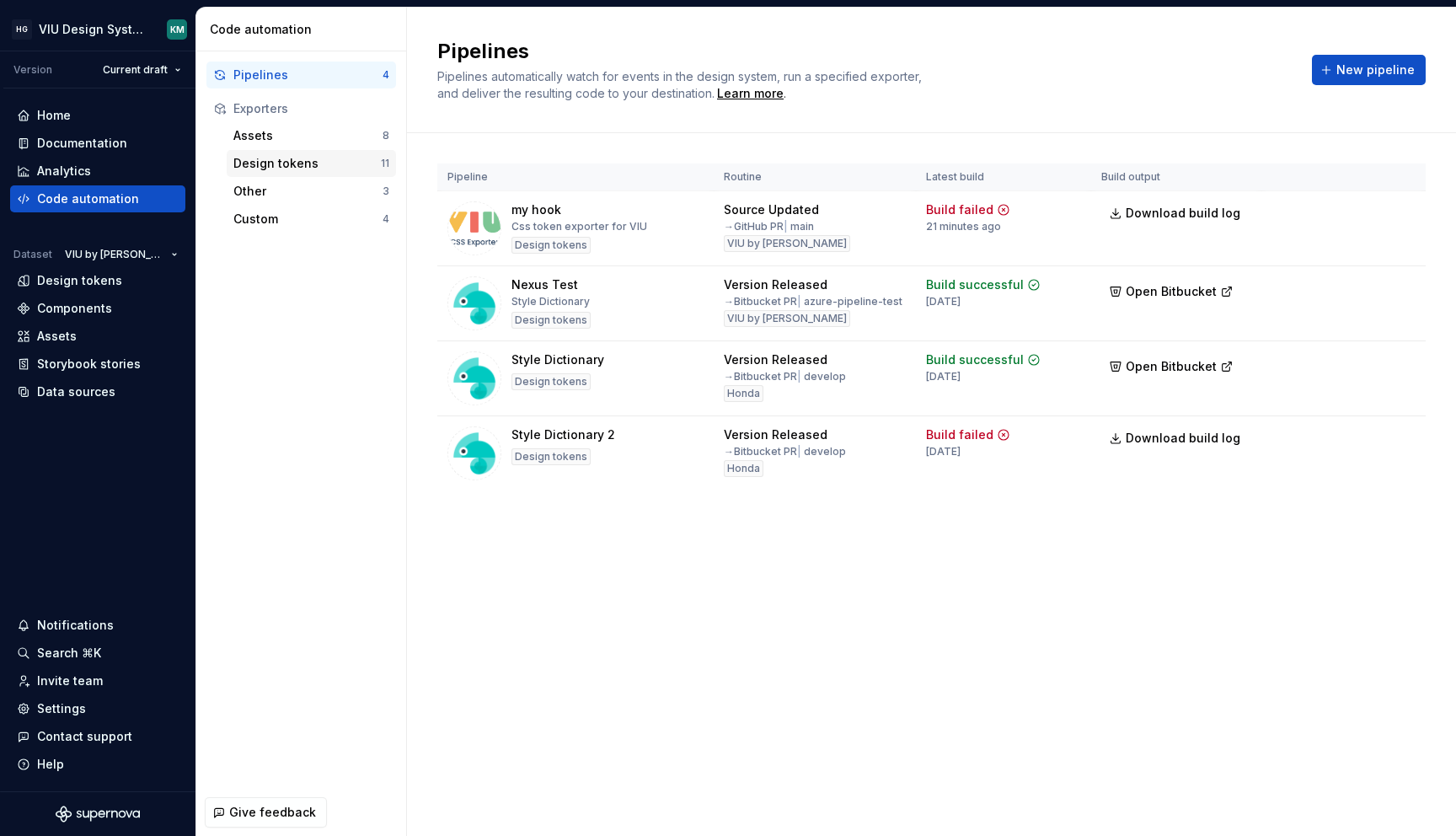
click at [297, 152] on div "Design tokens 11" at bounding box center [311, 162] width 169 height 27
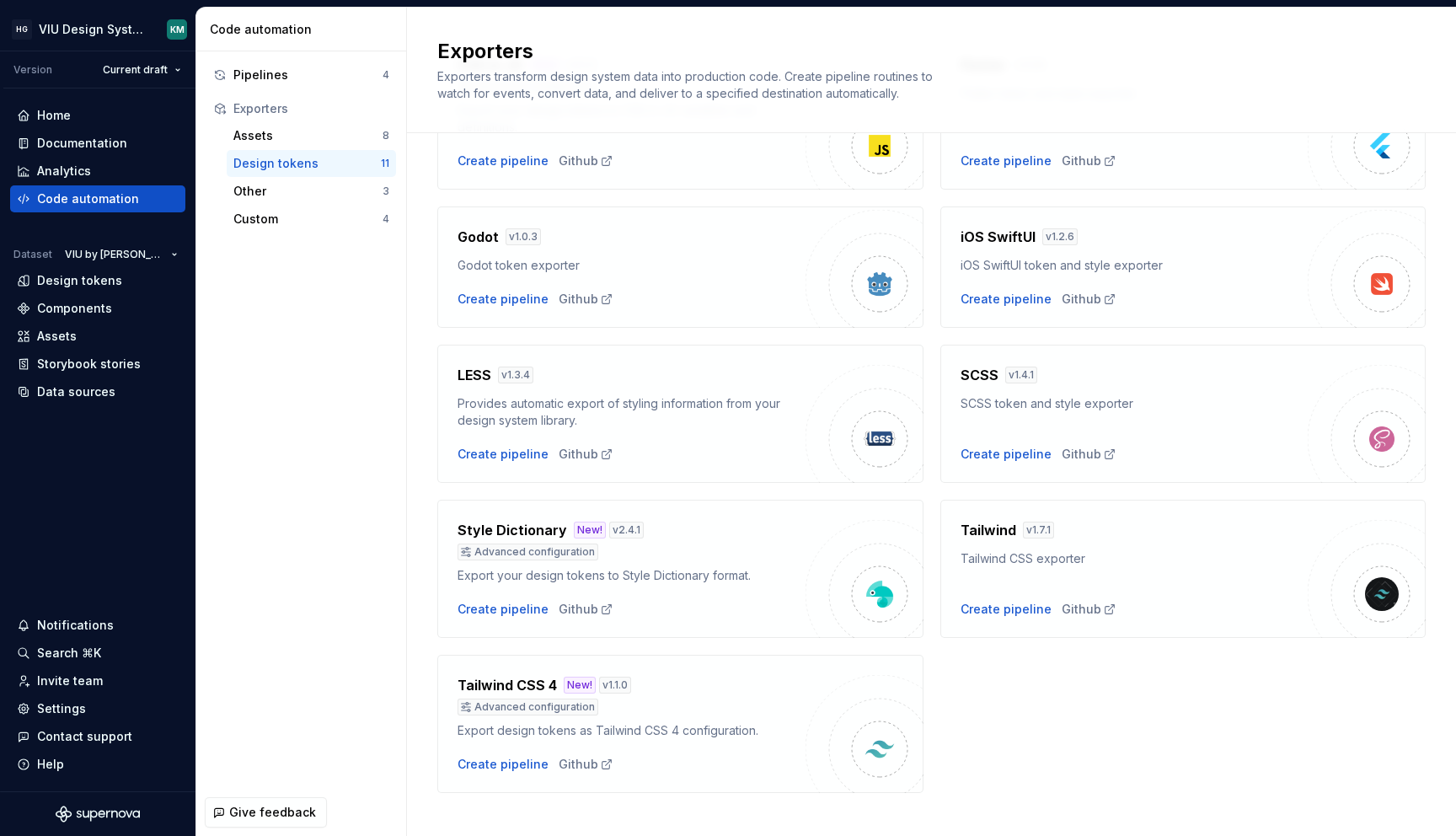
scroll to position [346, 0]
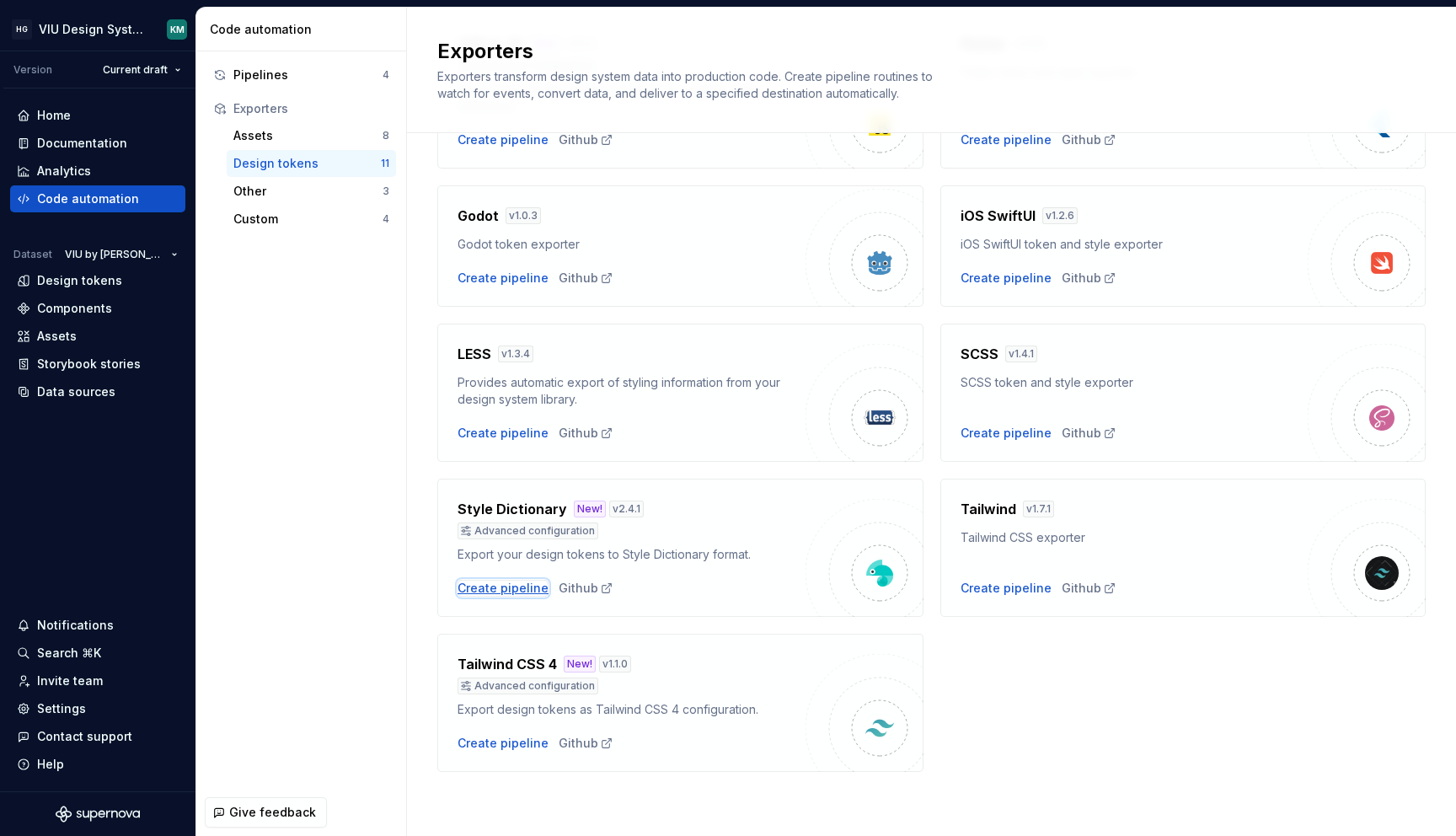
click at [531, 589] on div "Create pipeline" at bounding box center [502, 587] width 91 height 17
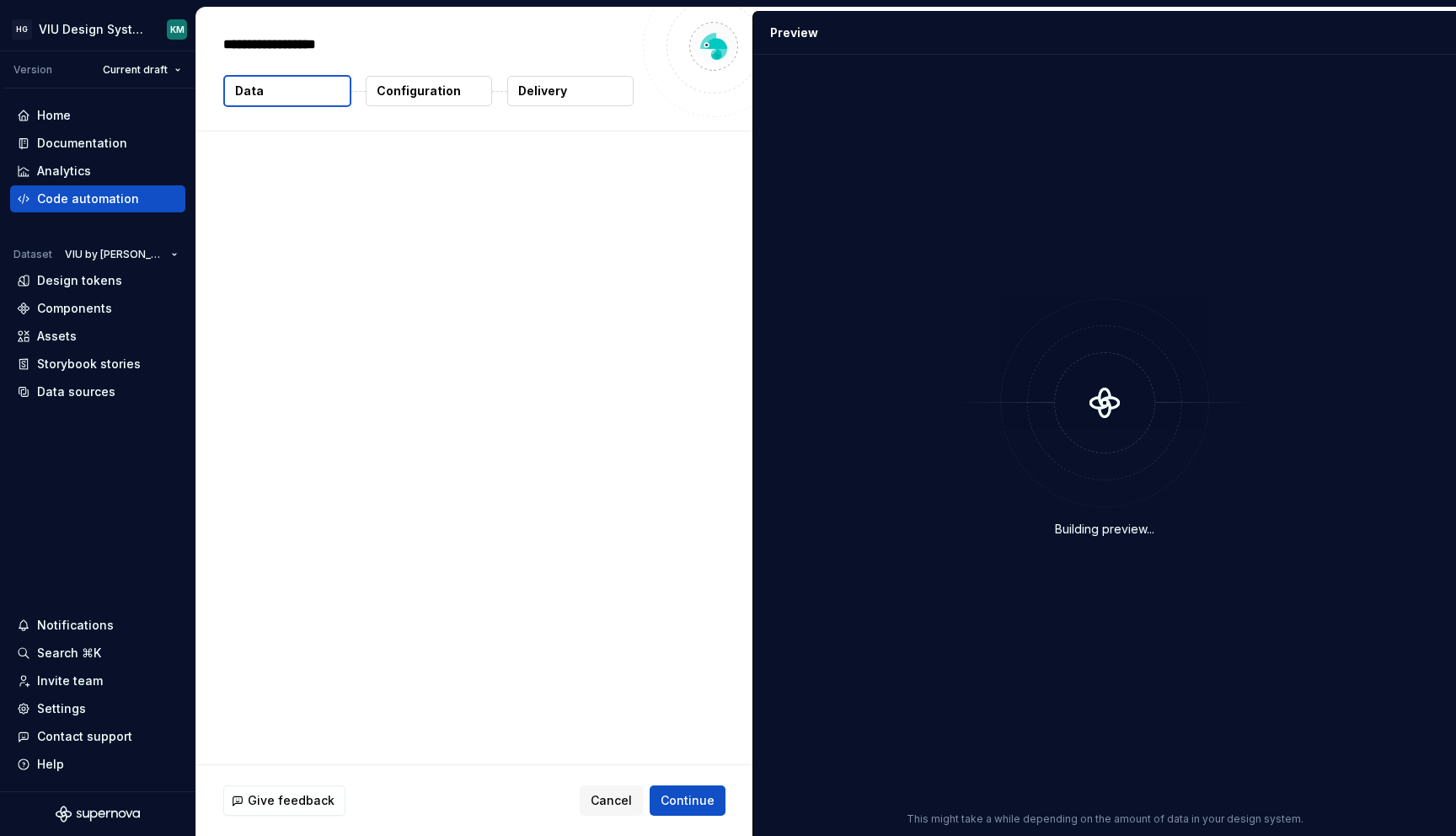
type textarea "*"
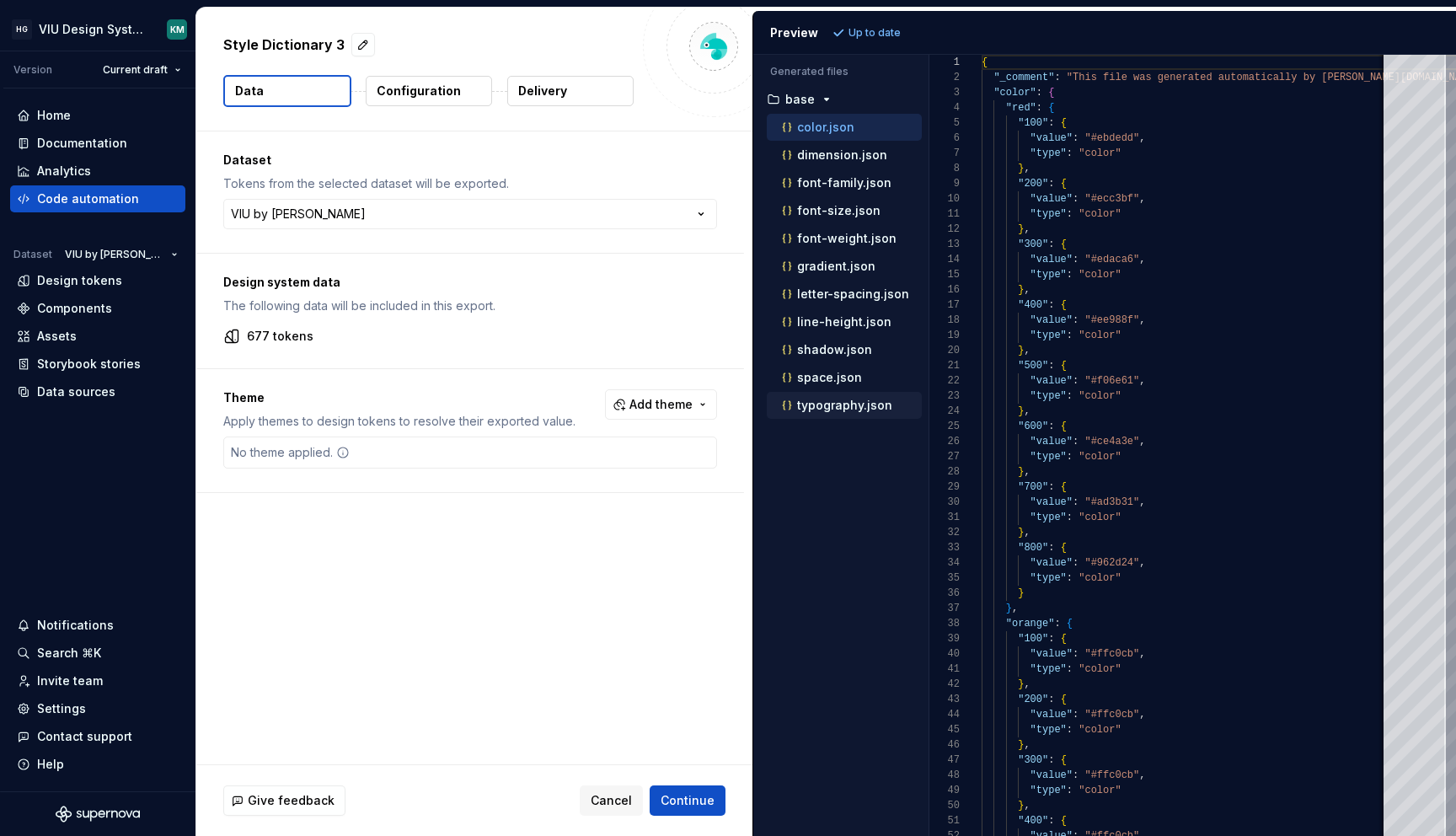
click at [845, 408] on p "typography.json" at bounding box center [844, 406] width 96 height 14
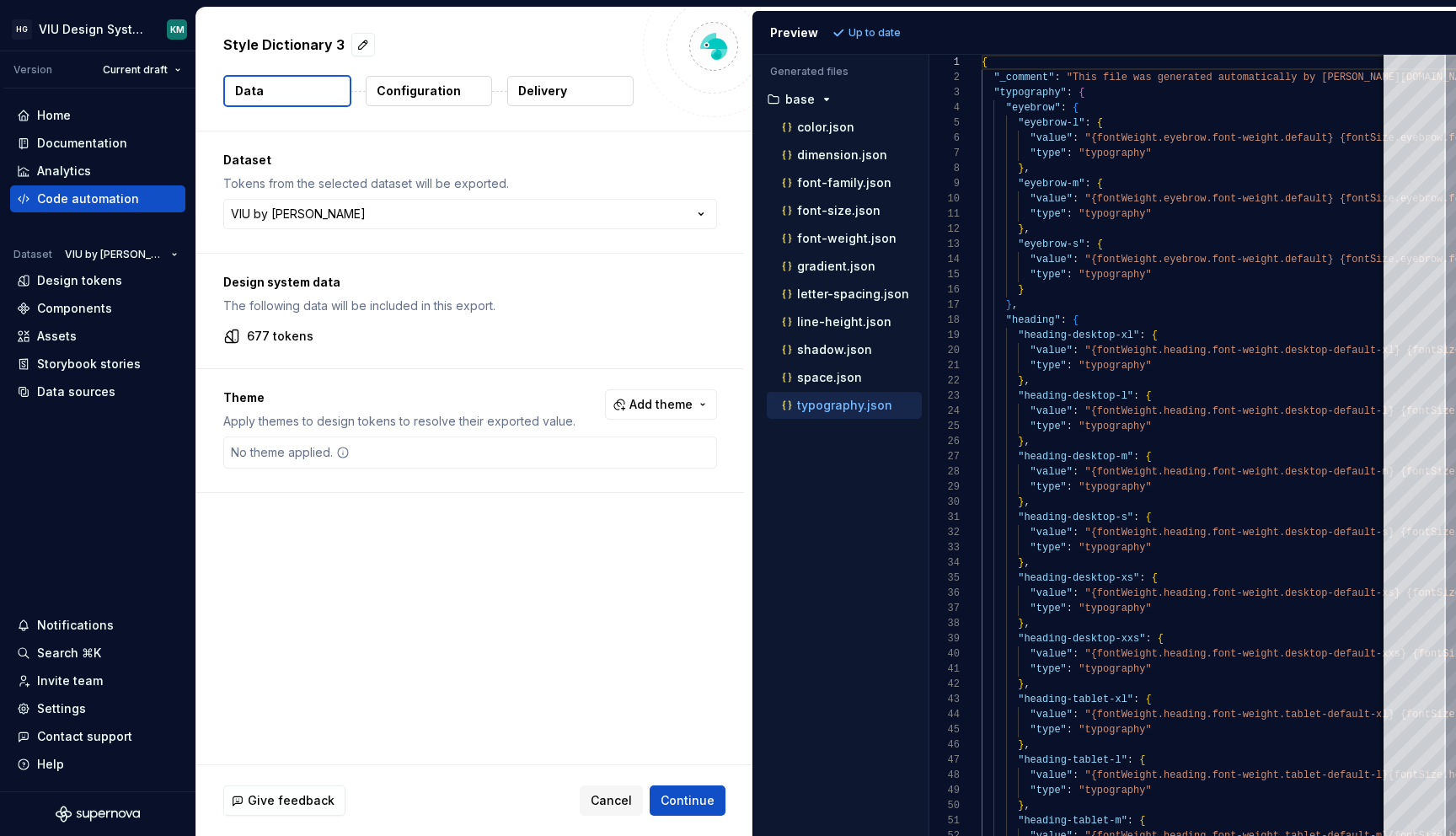
click at [750, 232] on div "**********" at bounding box center [474, 447] width 557 height 632
click at [183, 45] on button "Collapse sidebar" at bounding box center [183, 51] width 24 height 24
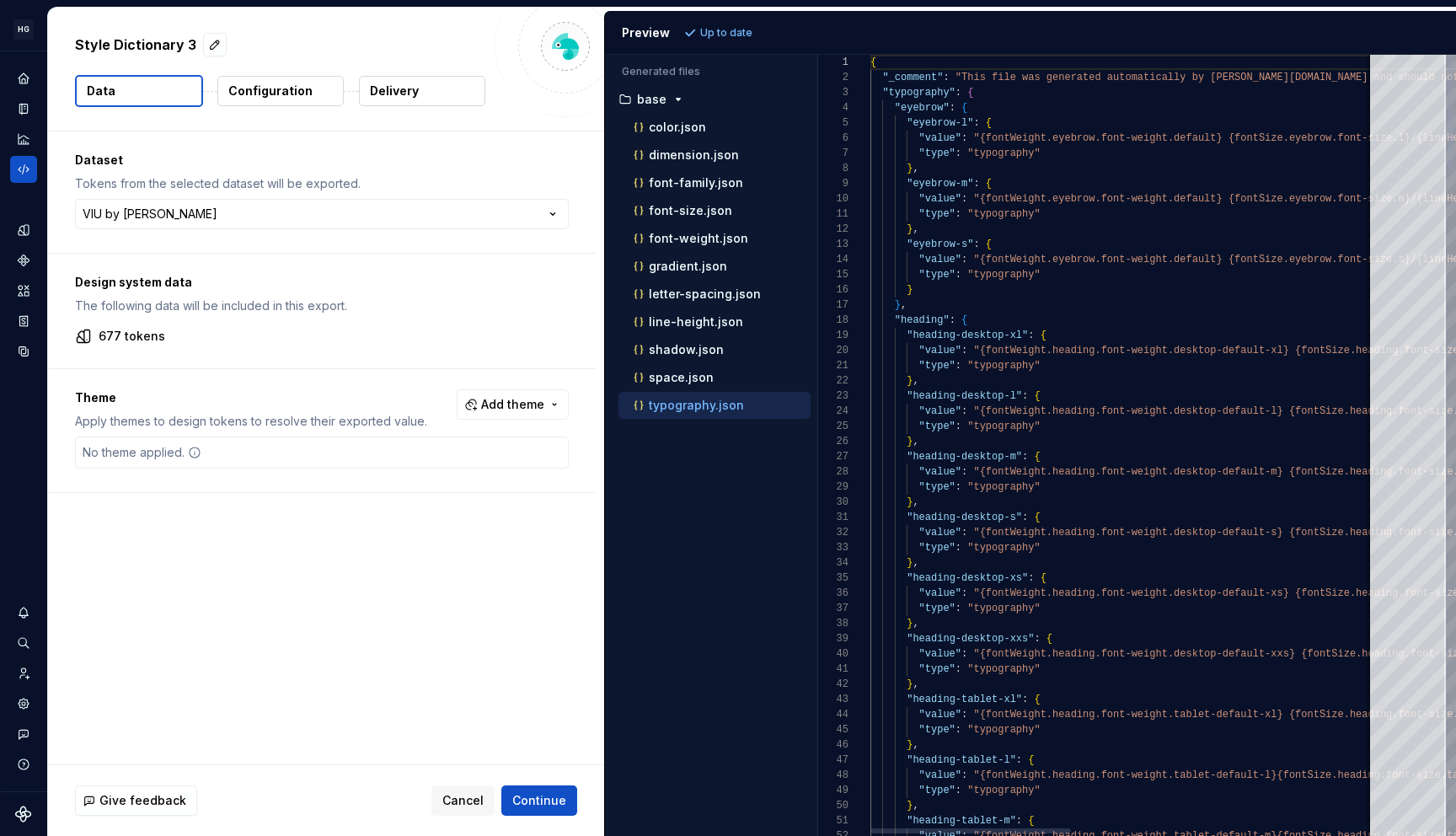
click at [924, 828] on div at bounding box center [971, 830] width 201 height 5
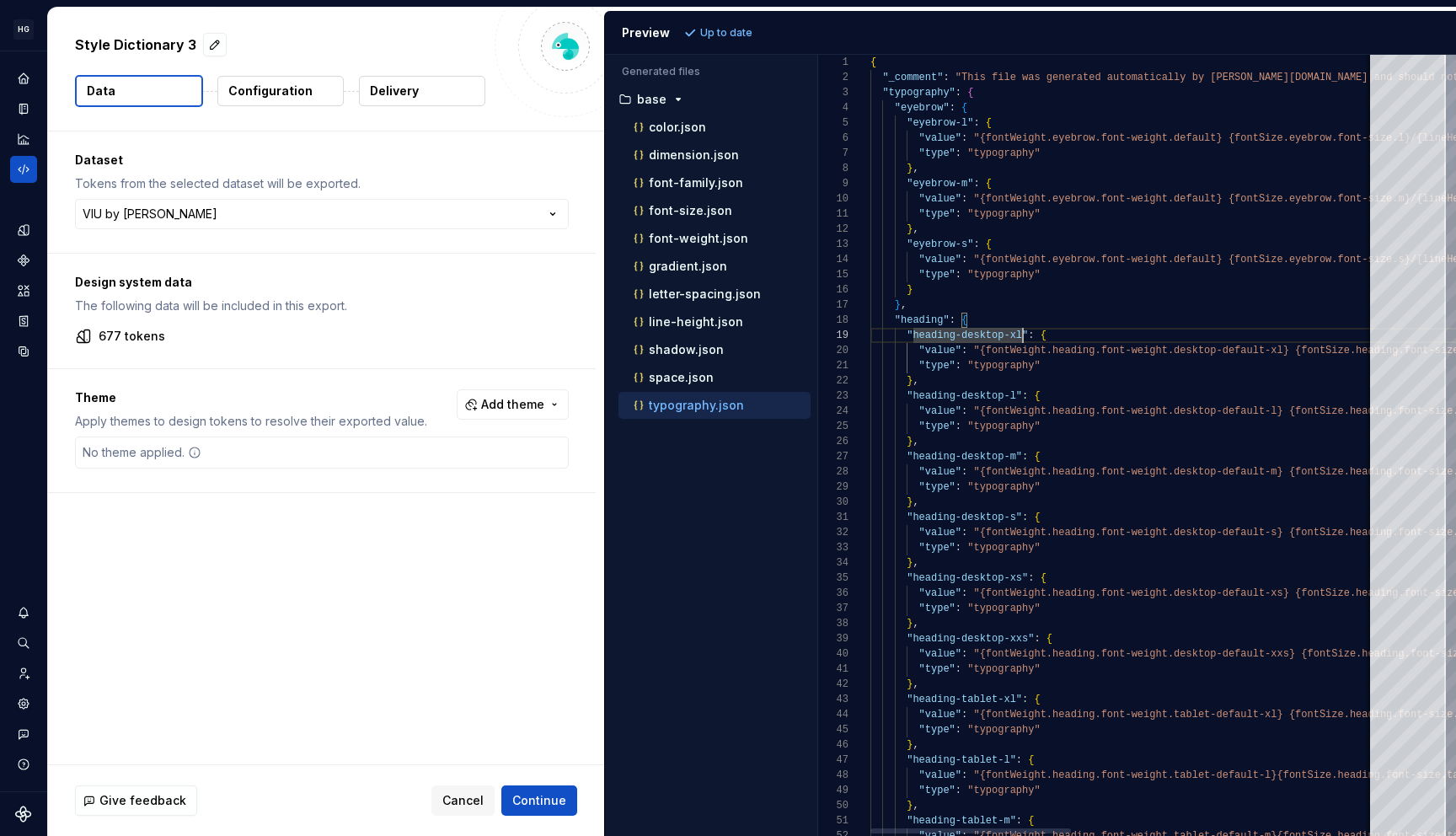
click at [784, 286] on div "letter-spacing.json" at bounding box center [720, 293] width 180 height 17
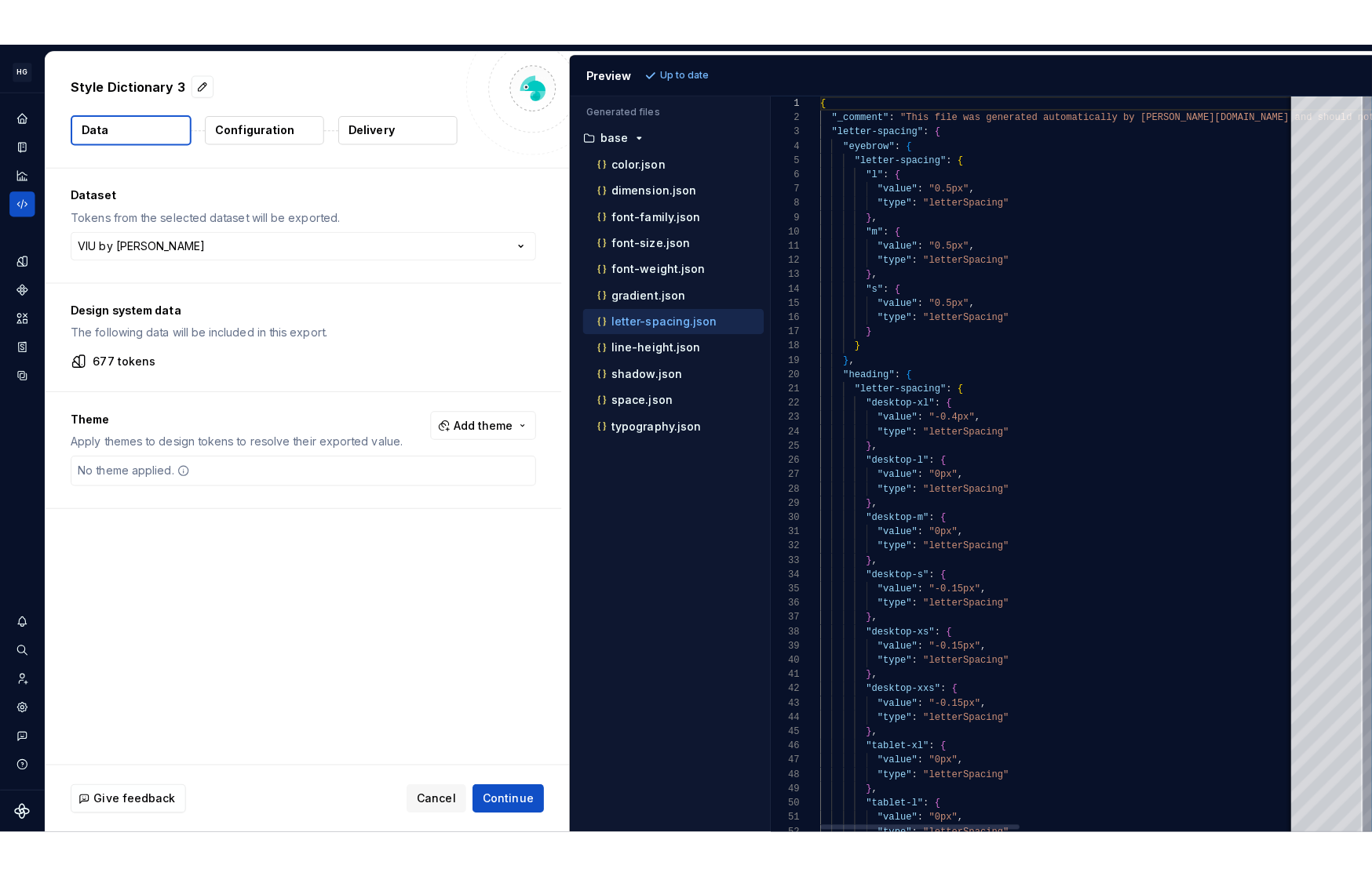
scroll to position [0, 0]
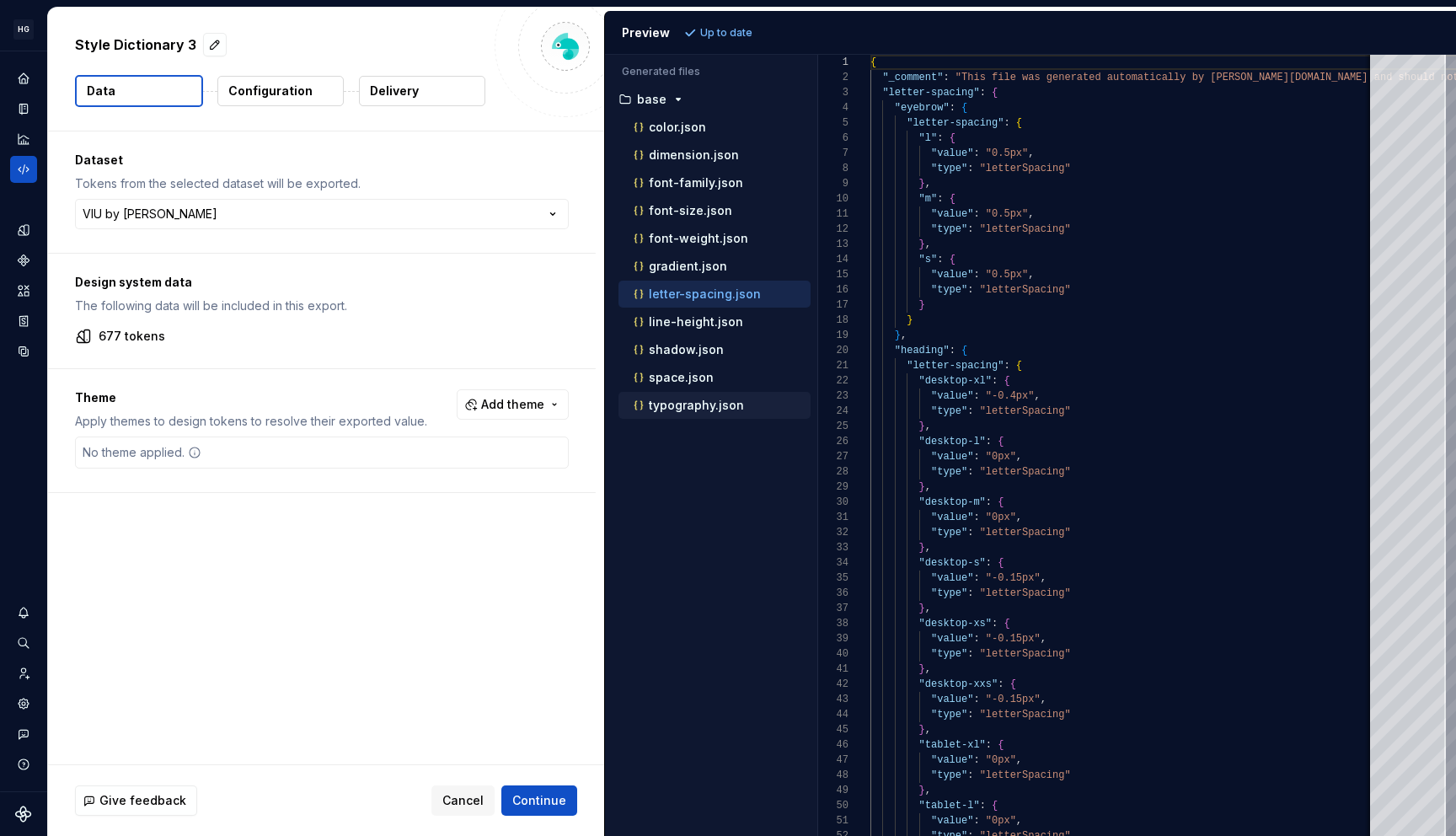
click at [684, 413] on div "typography.json" at bounding box center [720, 405] width 180 height 17
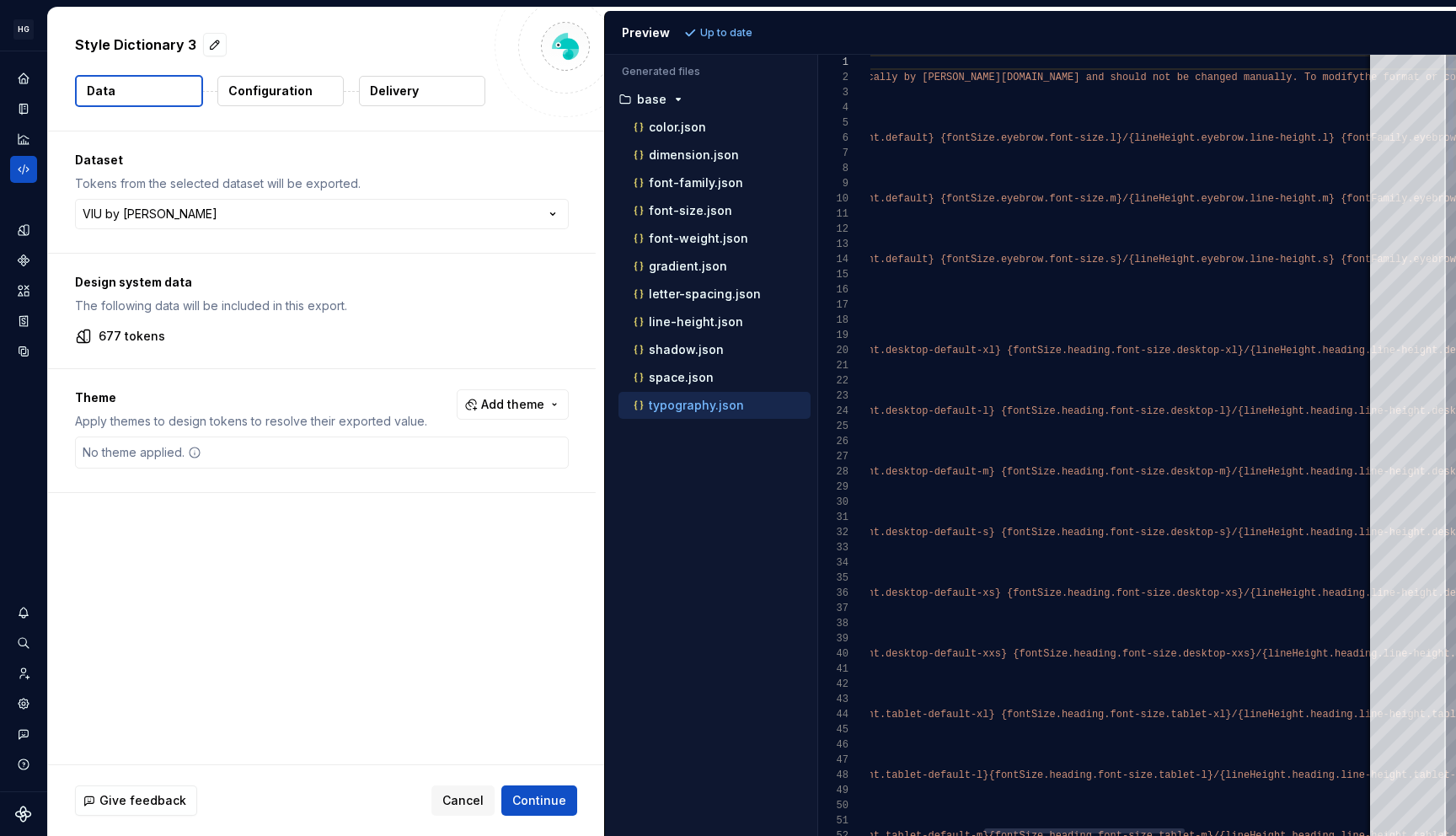
click at [984, 828] on div at bounding box center [1085, 830] width 201 height 5
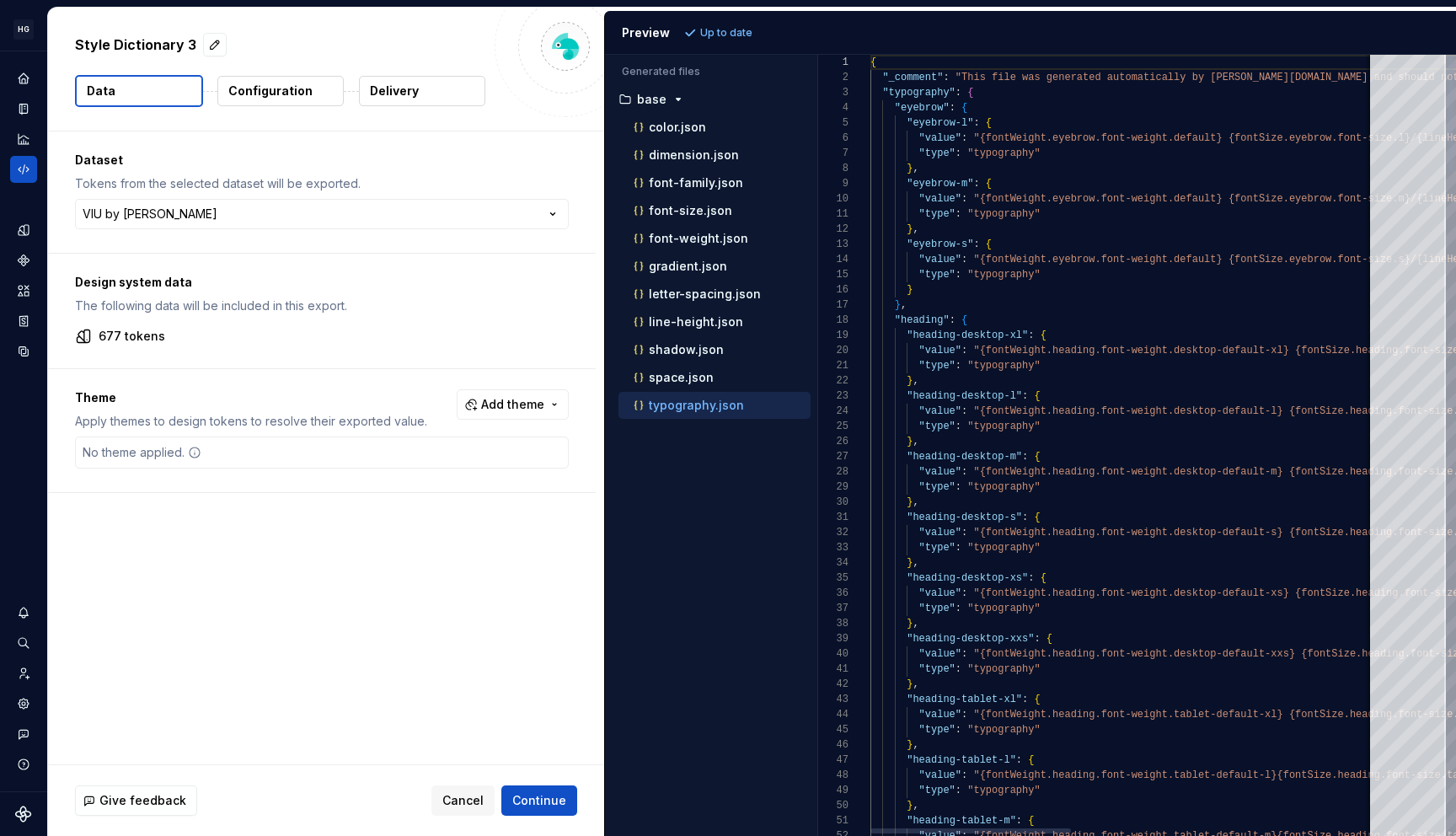
click at [871, 828] on div at bounding box center [971, 830] width 201 height 5
click at [664, 300] on p "letter-spacing.json" at bounding box center [705, 294] width 112 height 14
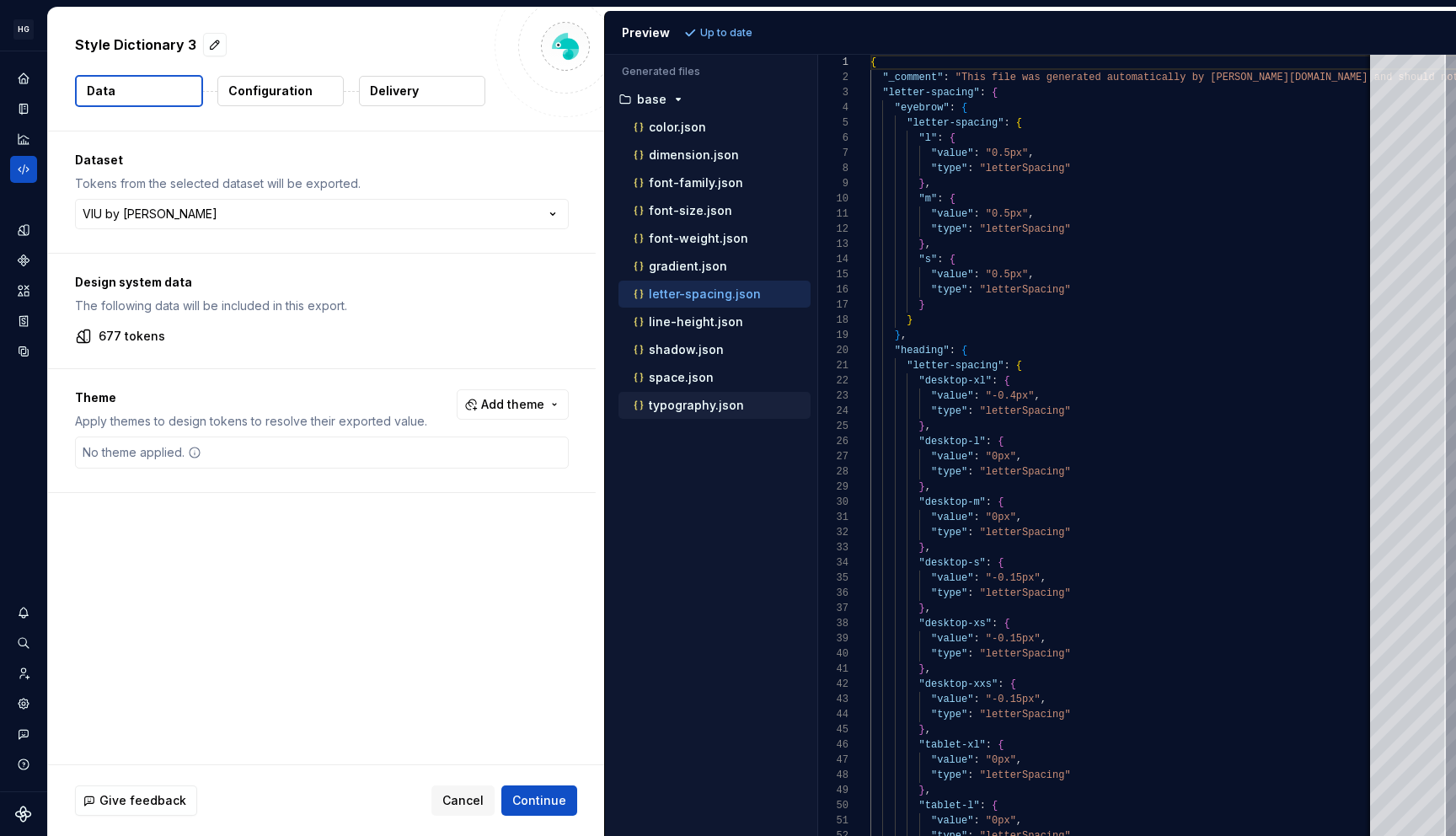
click at [660, 413] on div "typography.json" at bounding box center [720, 405] width 180 height 17
type textarea "**********"
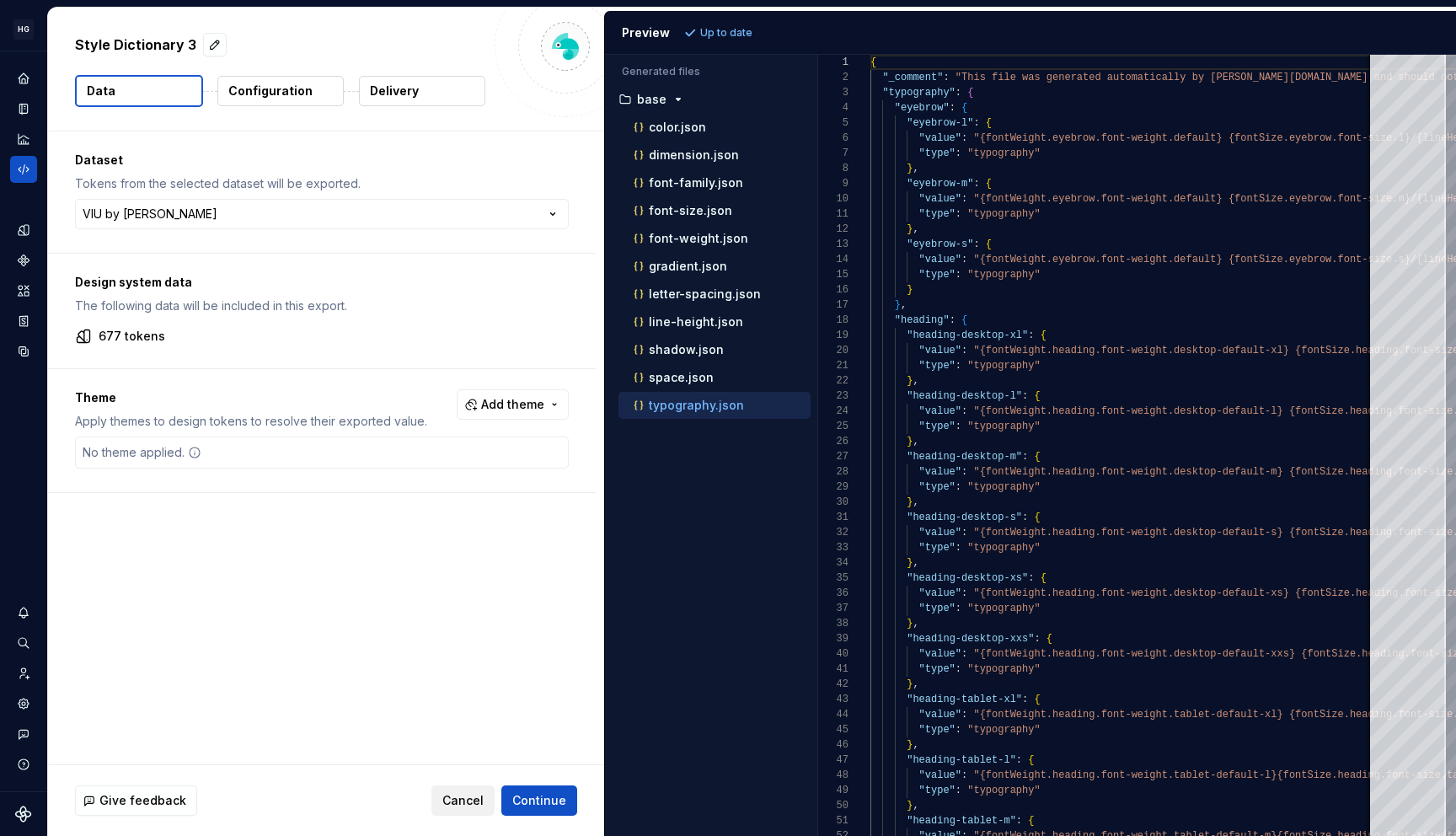
click at [453, 794] on span "Cancel" at bounding box center [463, 800] width 41 height 17
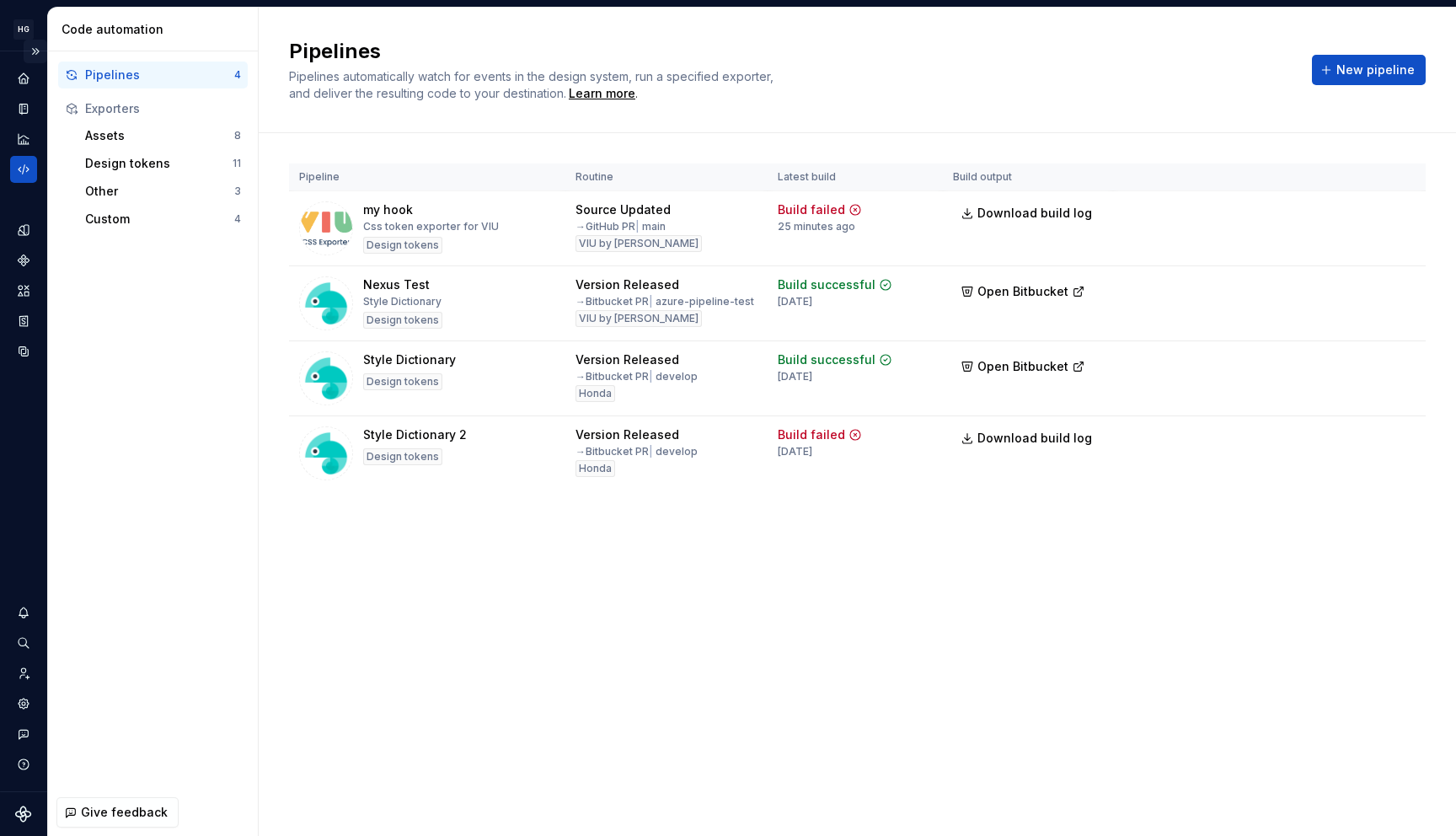
click at [40, 50] on button "Expand sidebar" at bounding box center [35, 51] width 24 height 24
